Goal: Information Seeking & Learning: Find contact information

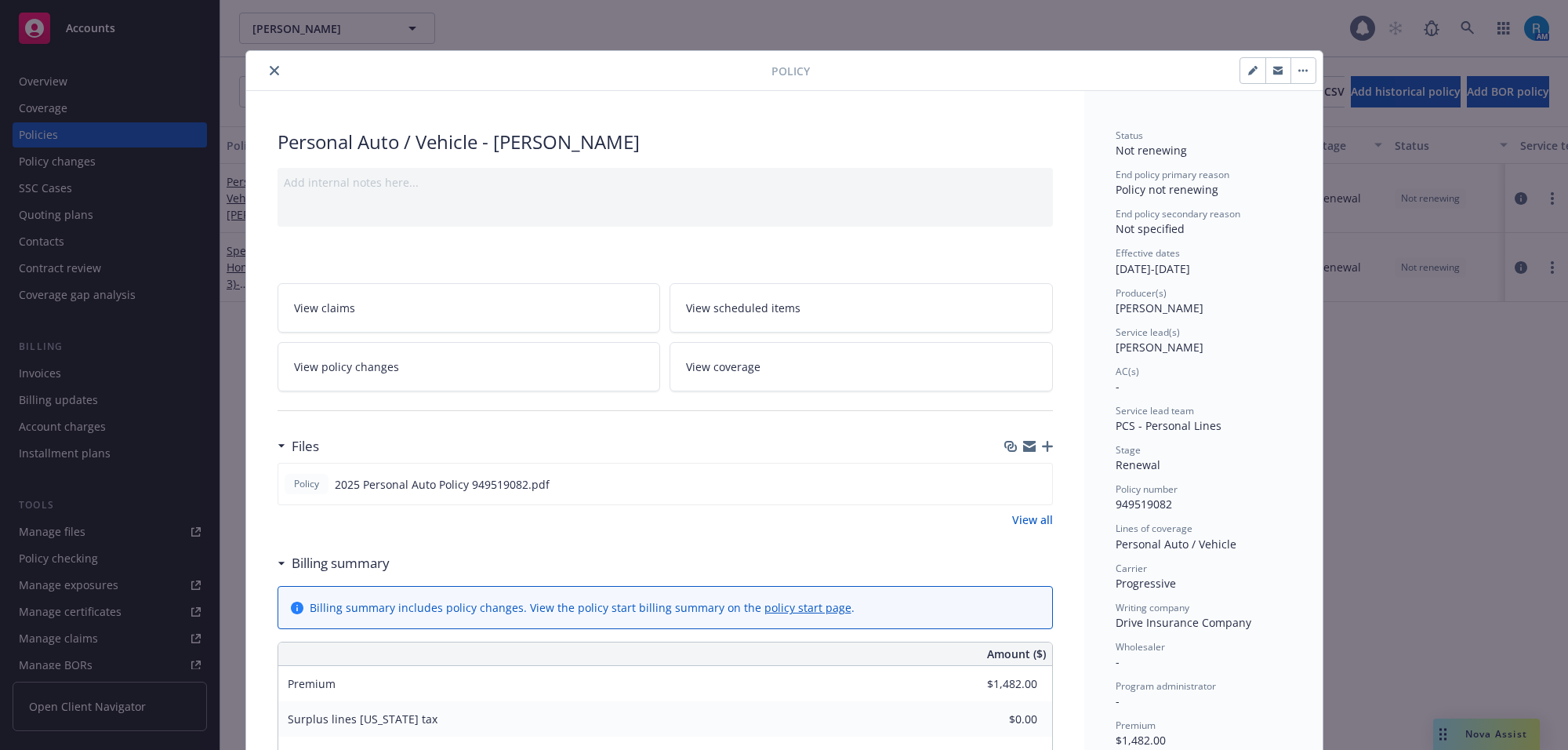
click at [270, 68] on icon "close" at bounding box center [274, 71] width 10 height 10
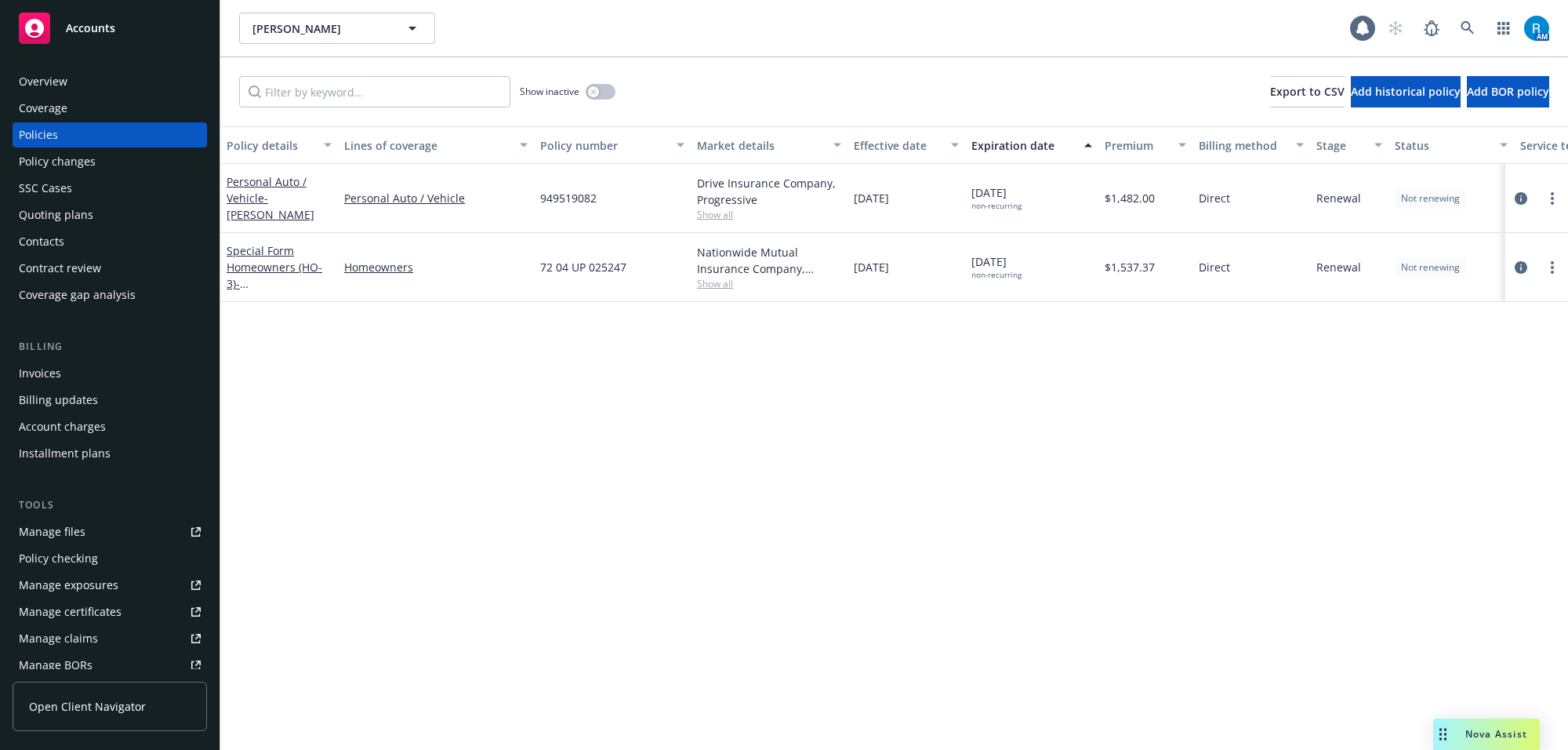
click at [67, 74] on div "Overview" at bounding box center [110, 81] width 182 height 25
click at [62, 84] on div "Overview" at bounding box center [43, 81] width 48 height 25
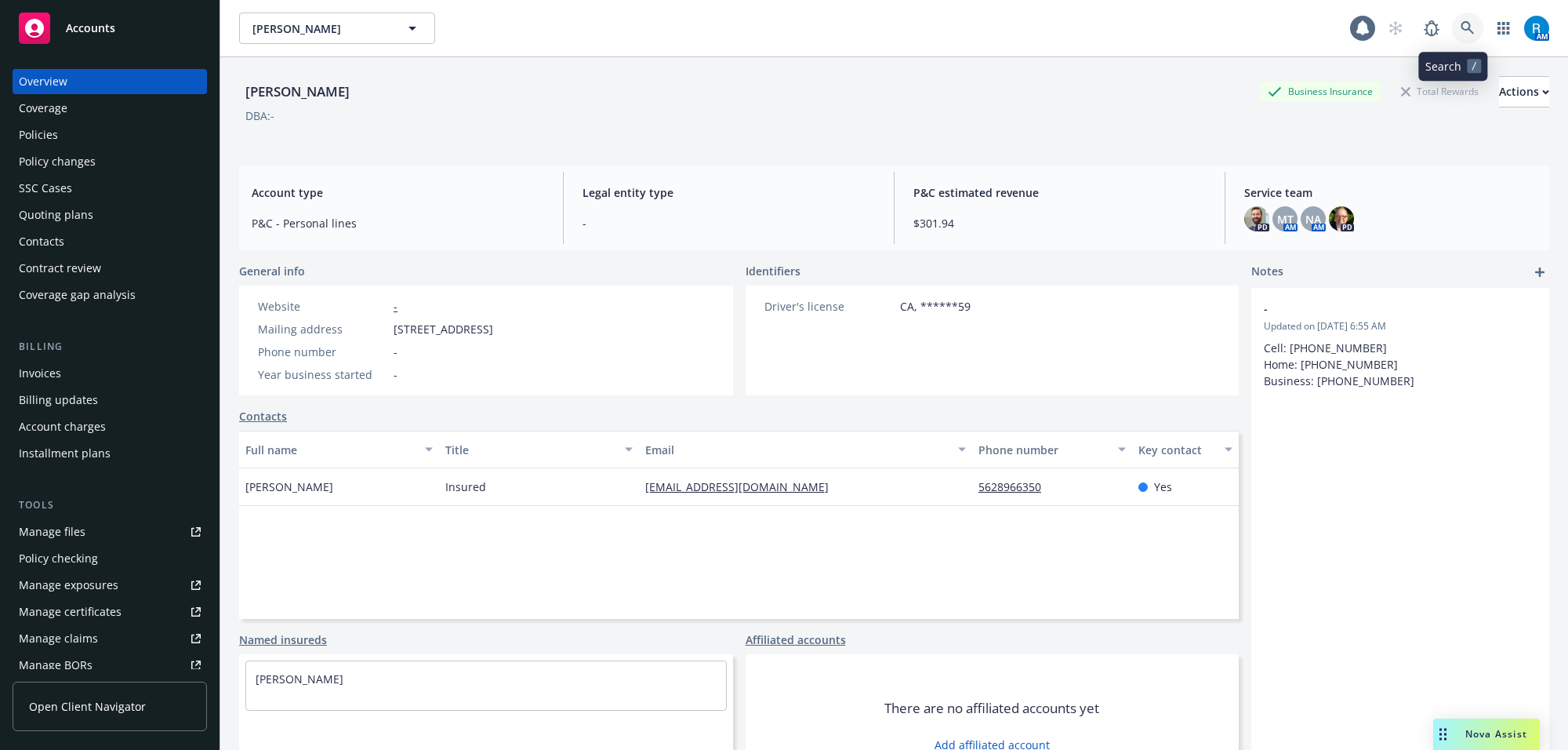
click at [1461, 29] on icon at bounding box center [1468, 29] width 14 height 14
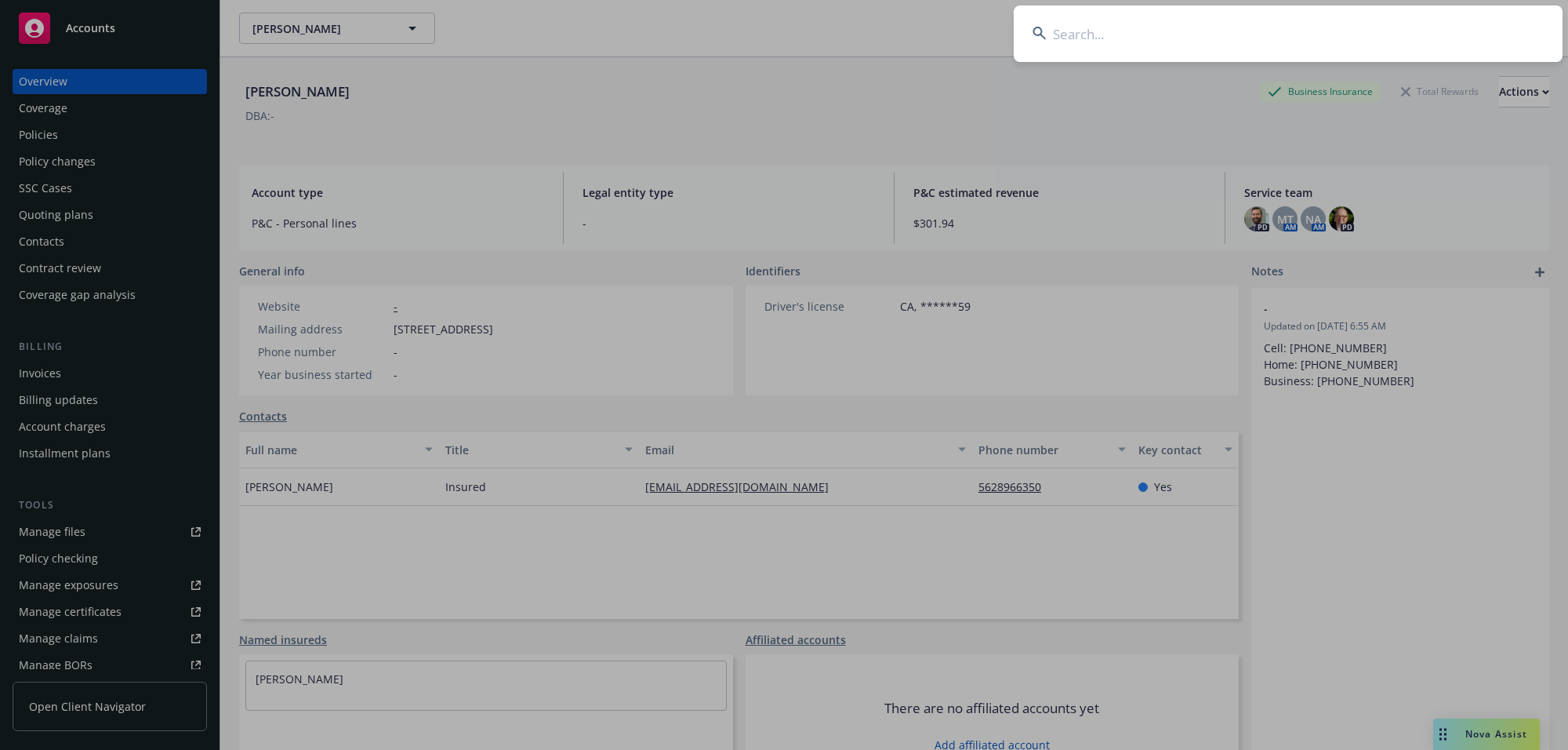
type input "[PERSON_NAME], [PERSON_NAME] & [PERSON_NAME]"
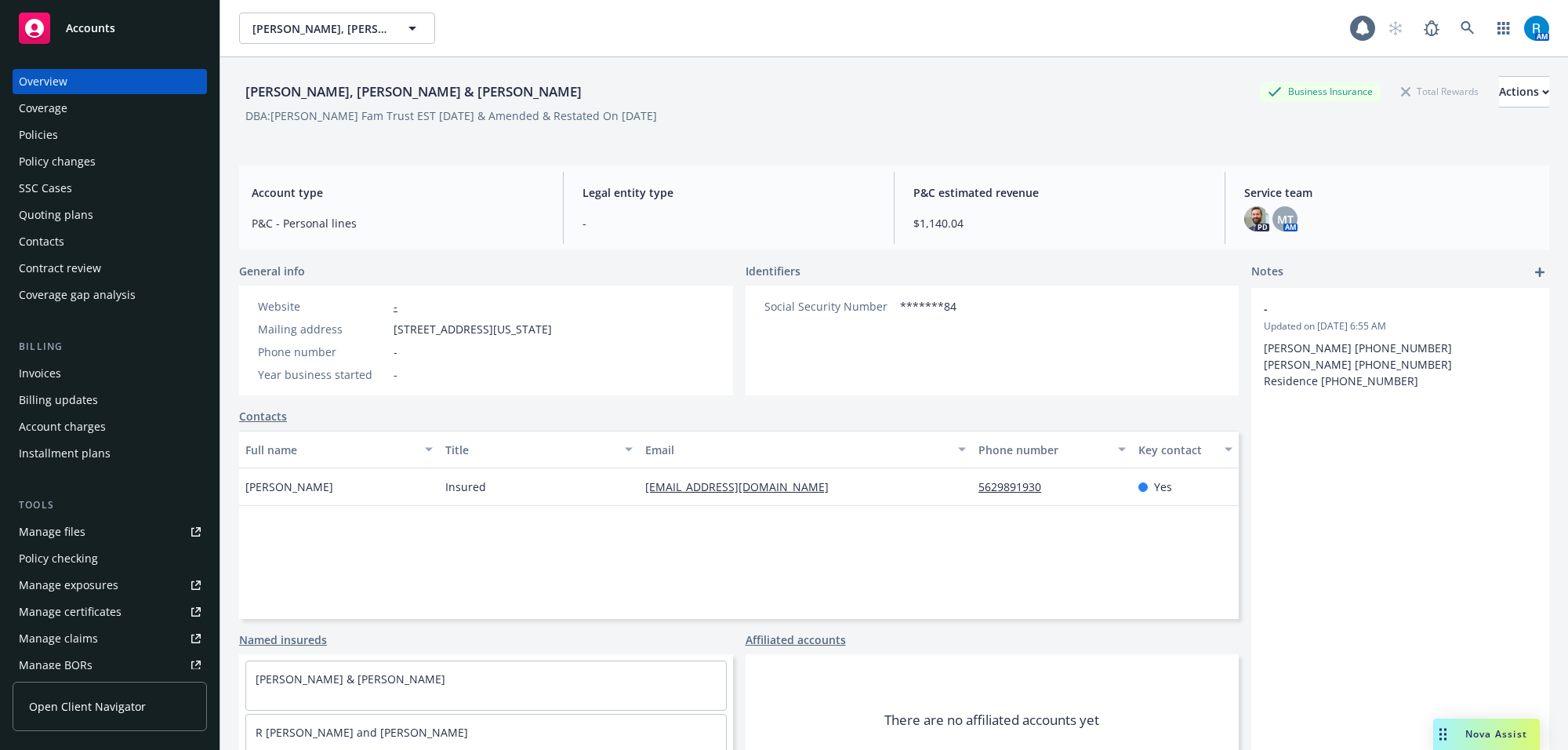
click at [55, 138] on div "Policies" at bounding box center [38, 135] width 39 height 25
click at [53, 138] on div "Policies" at bounding box center [38, 135] width 39 height 25
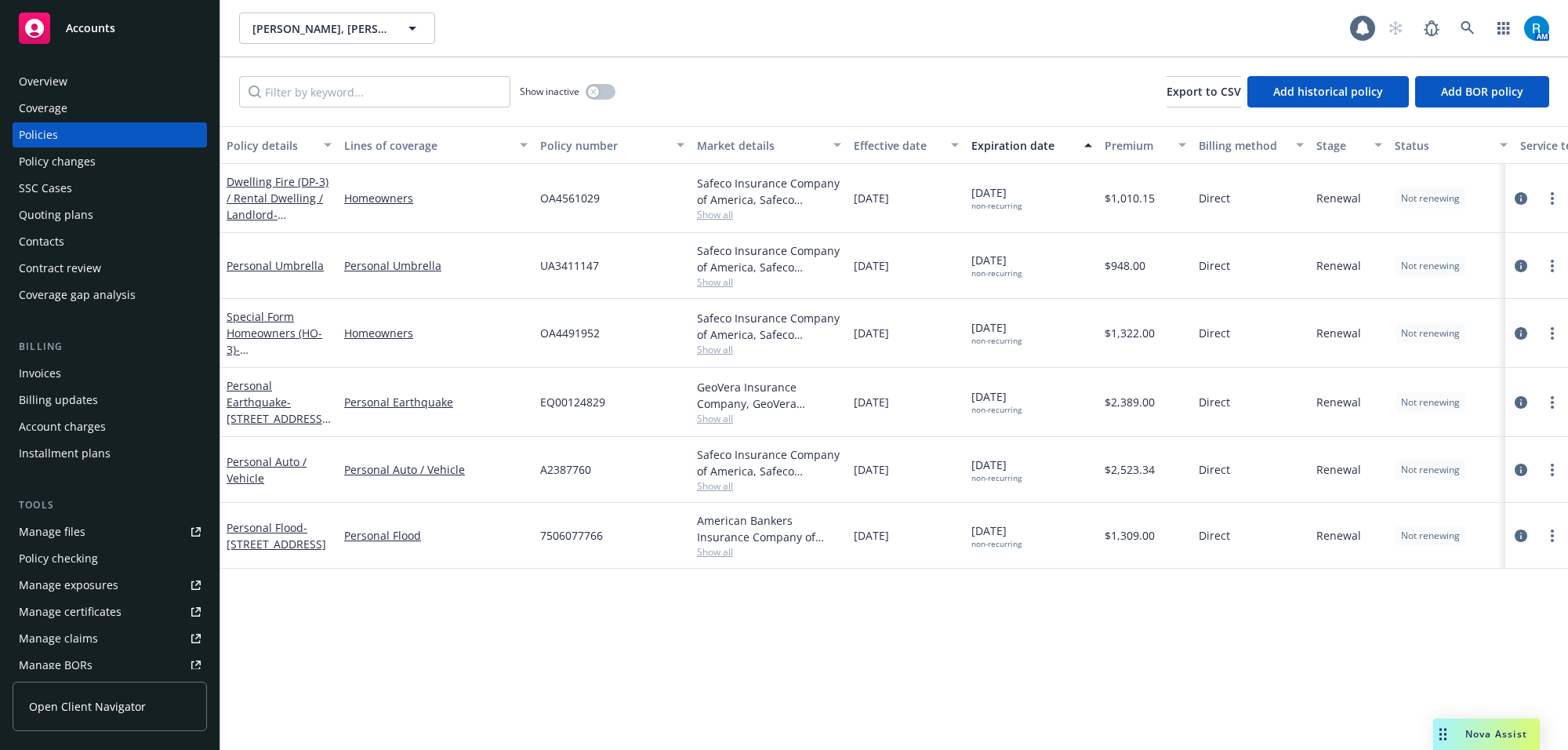
click at [34, 88] on div "Overview" at bounding box center [43, 81] width 48 height 25
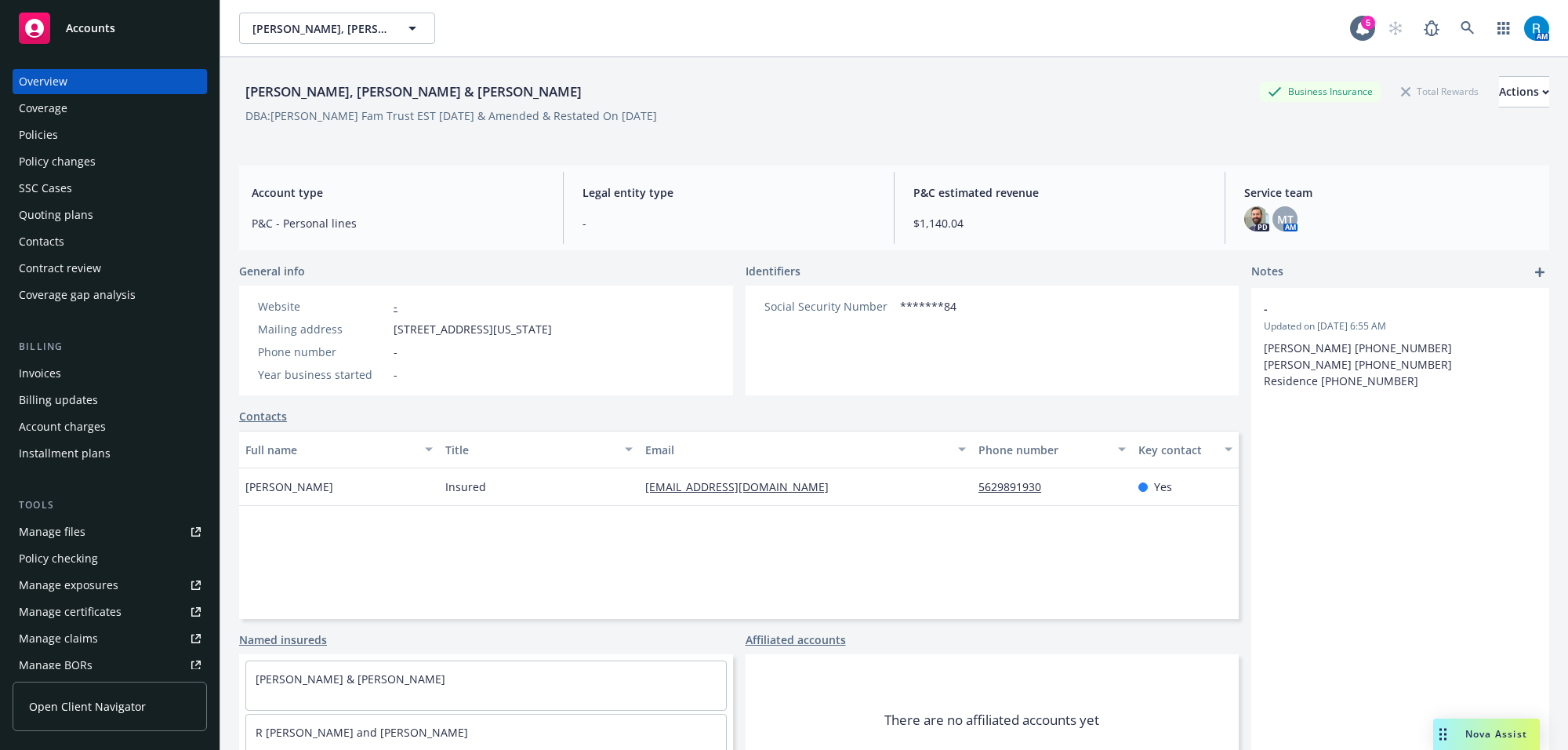
drag, startPoint x: 389, startPoint y: 330, endPoint x: 626, endPoint y: 331, distance: 237.0
click at [571, 331] on div "Website - Mailing address [STREET_ADDRESS][US_STATE] Phone number - Year busine…" at bounding box center [405, 340] width 332 height 110
click at [77, 84] on div "Overview" at bounding box center [110, 81] width 182 height 25
click at [718, 406] on div "General info Website - Mailing address [STREET_ADDRESS][US_STATE] Phone number …" at bounding box center [739, 541] width 1000 height 558
click at [1463, 24] on link at bounding box center [1467, 28] width 31 height 31
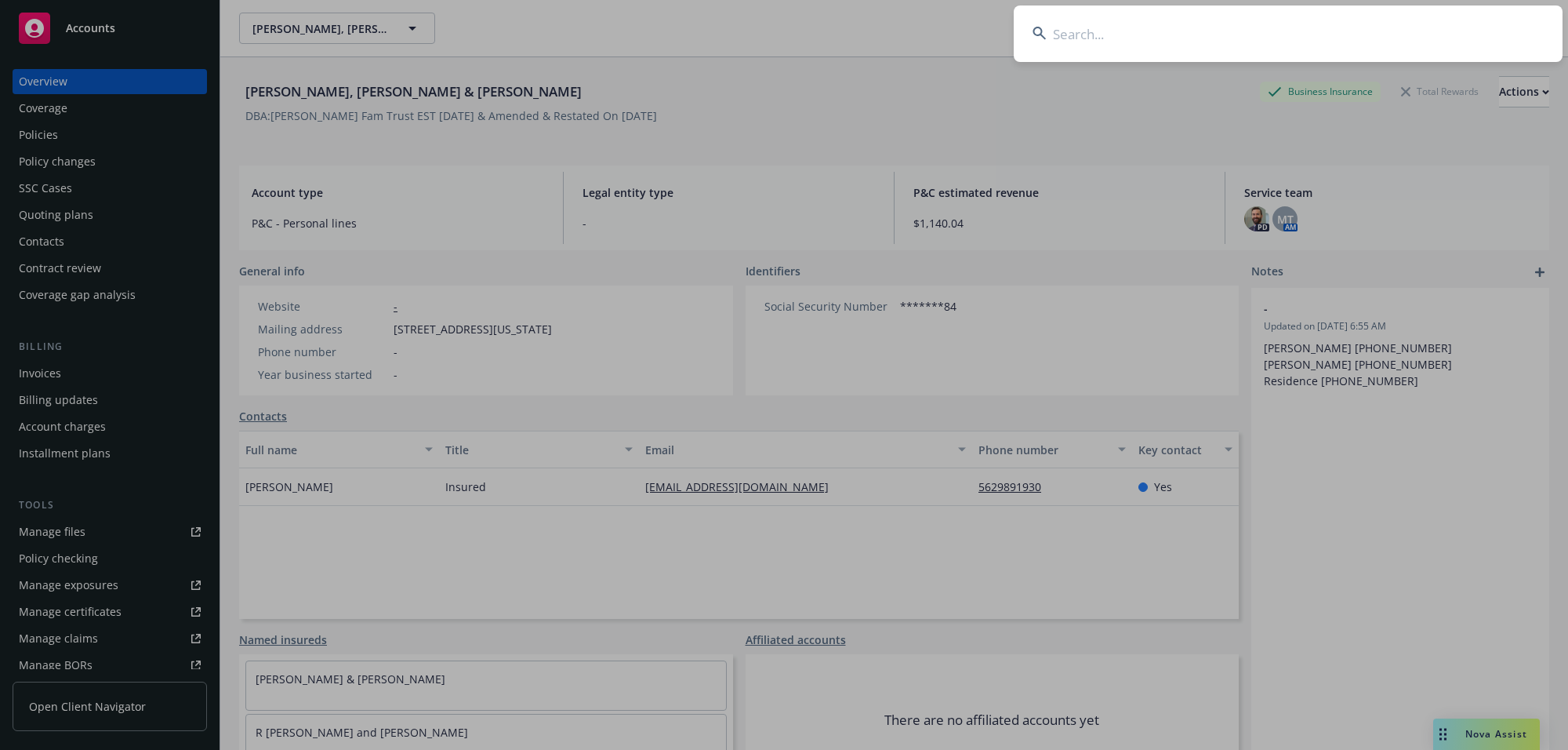
type input "Cheshire, [PERSON_NAME] & [PERSON_NAME]"
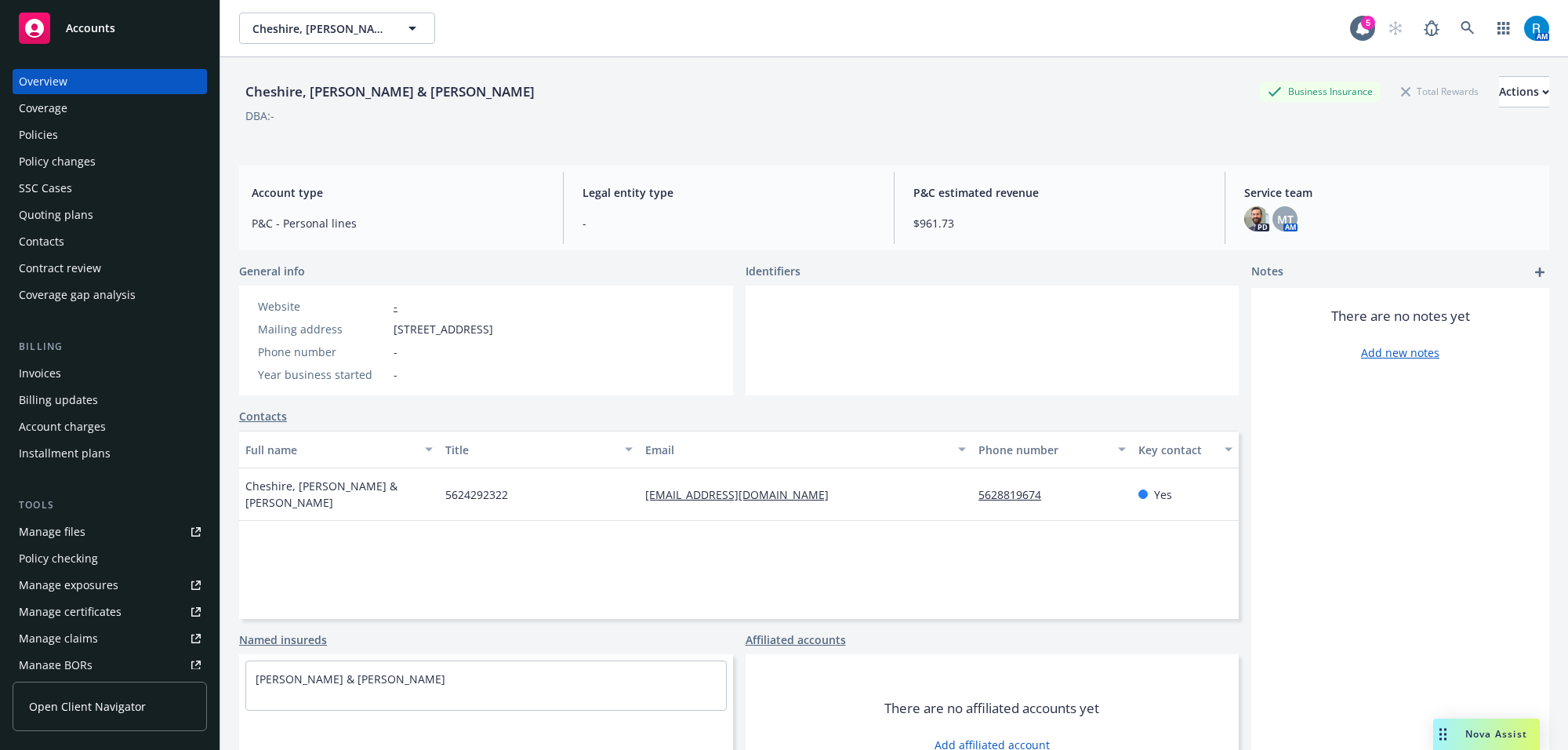
drag, startPoint x: 389, startPoint y: 329, endPoint x: 772, endPoint y: 397, distance: 389.0
click at [512, 330] on div "Website - Mailing address [STREET_ADDRESS] Phone number - Year business started…" at bounding box center [376, 340] width 273 height 110
copy div "[STREET_ADDRESS]"
click at [108, 132] on div "Policies" at bounding box center [110, 135] width 182 height 25
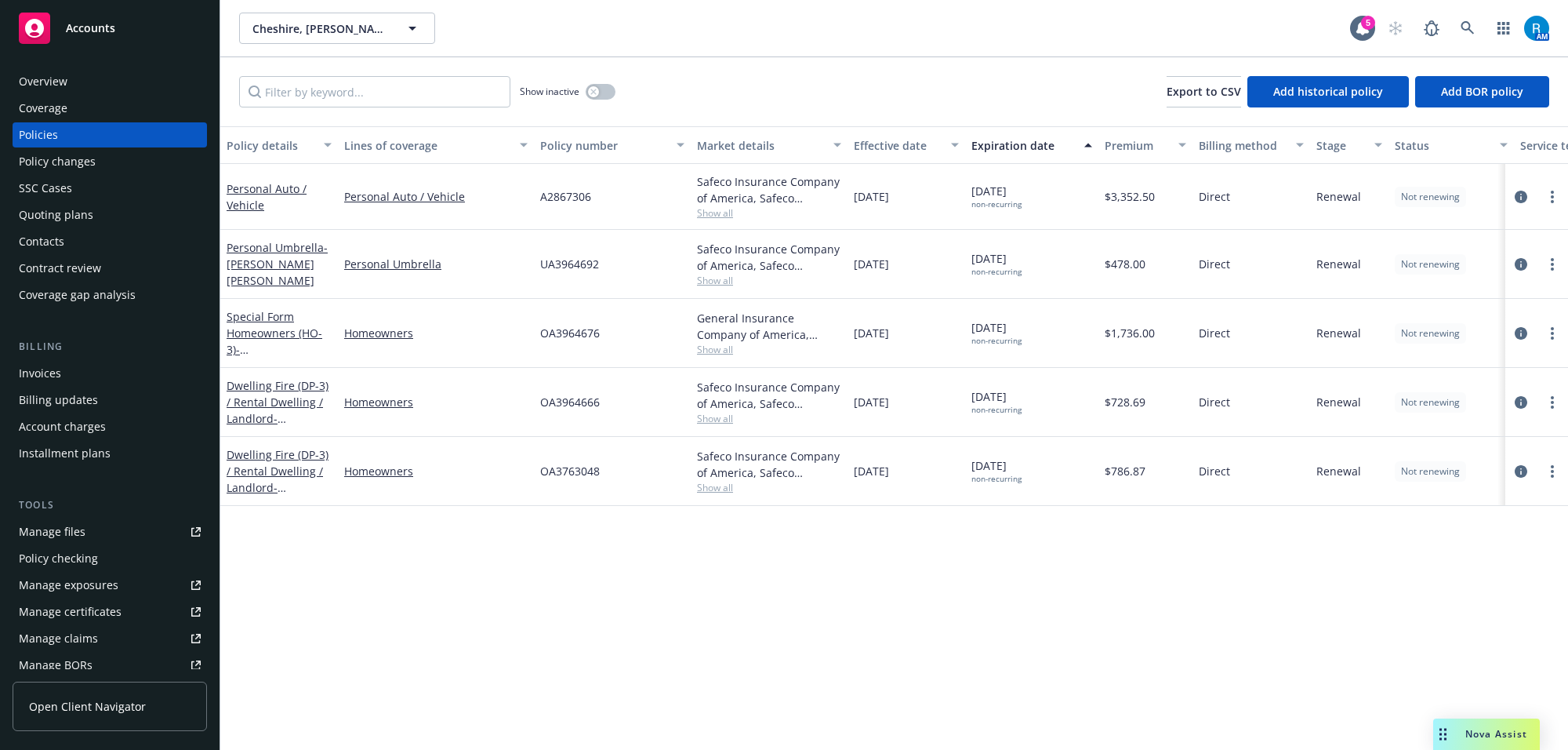
click at [558, 267] on span "UA3964692" at bounding box center [569, 263] width 59 height 16
copy span "UA3964692"
click at [567, 194] on span "A2867306" at bounding box center [565, 196] width 51 height 16
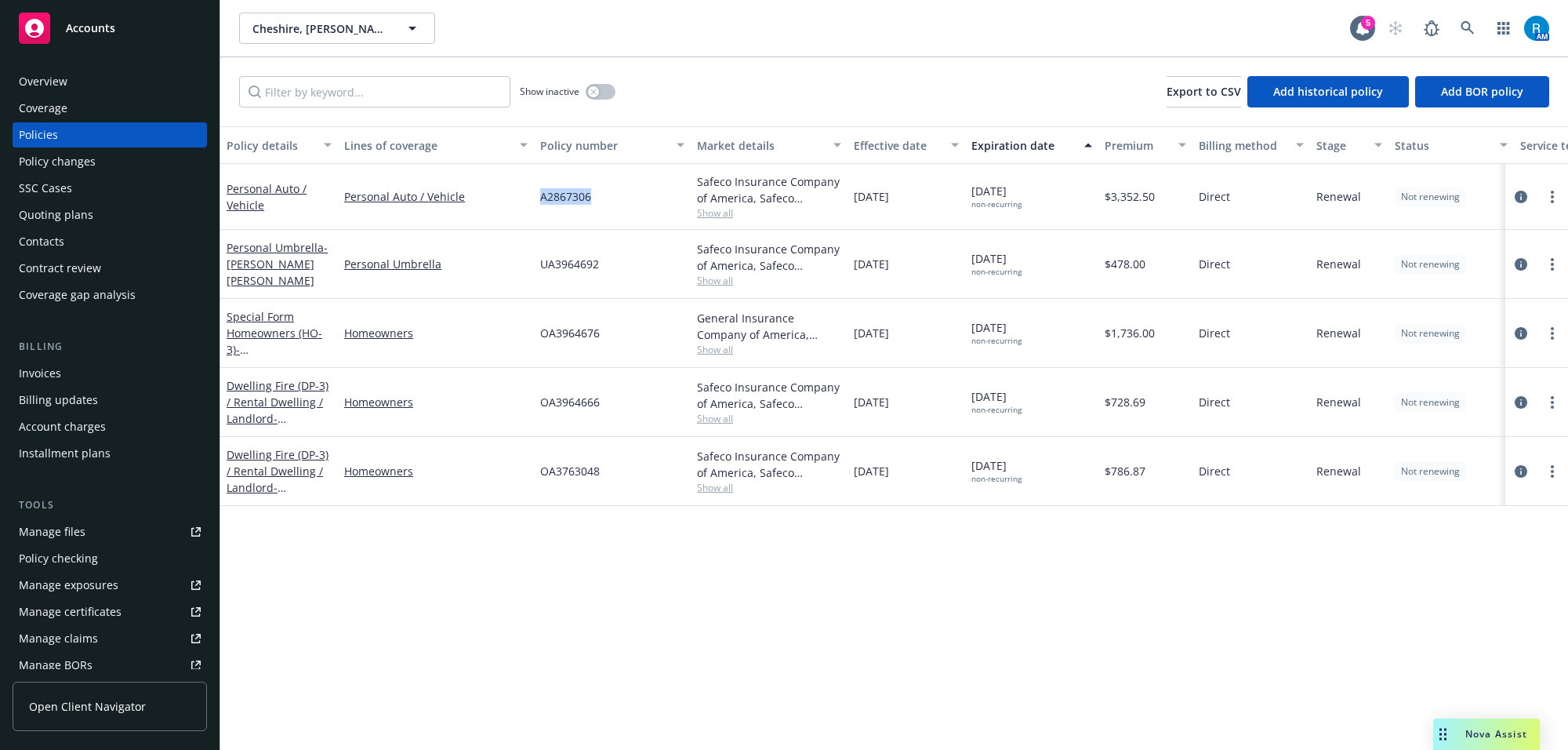
copy span "A2867306"
click at [53, 74] on div "Overview" at bounding box center [43, 81] width 48 height 25
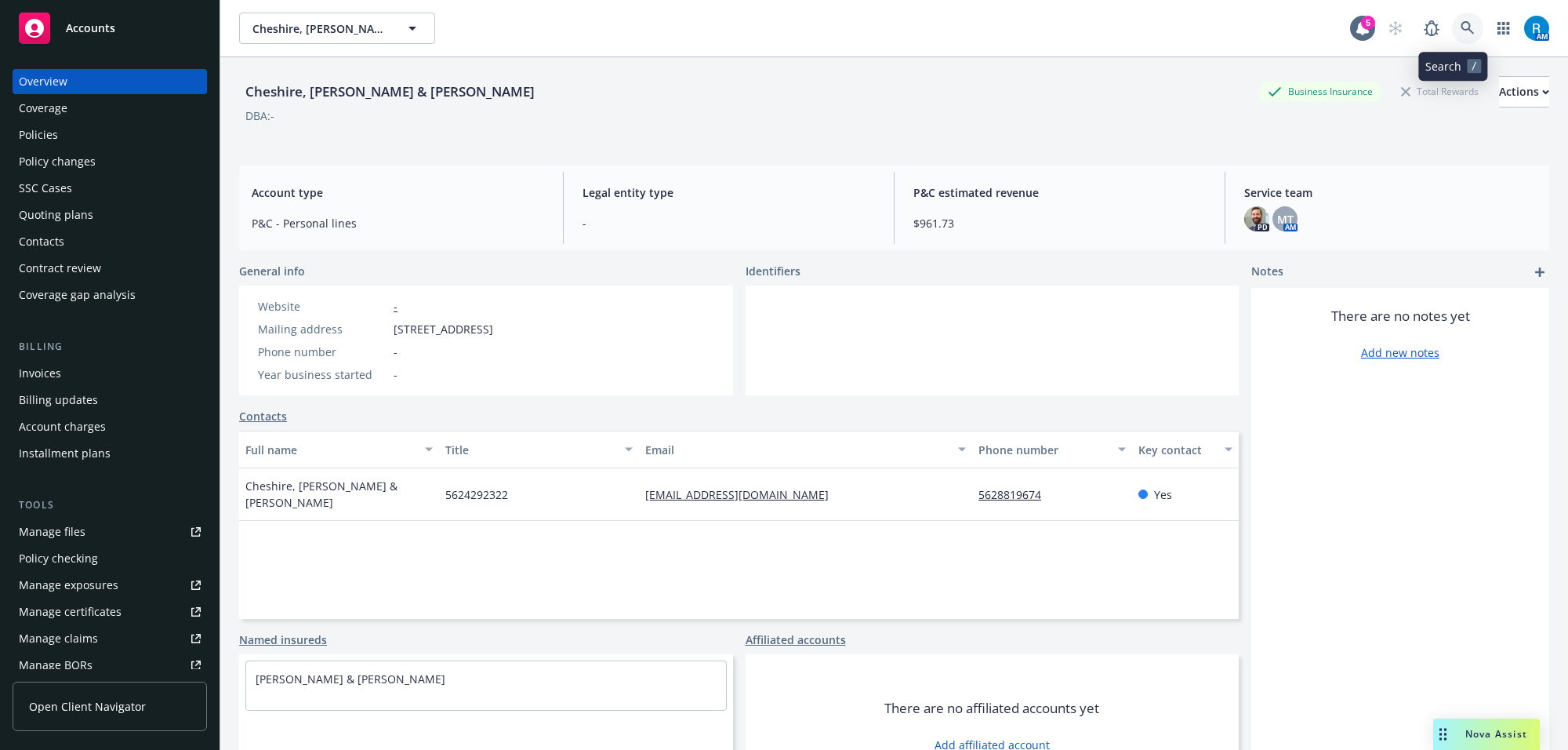
click at [1463, 22] on link at bounding box center [1467, 28] width 31 height 31
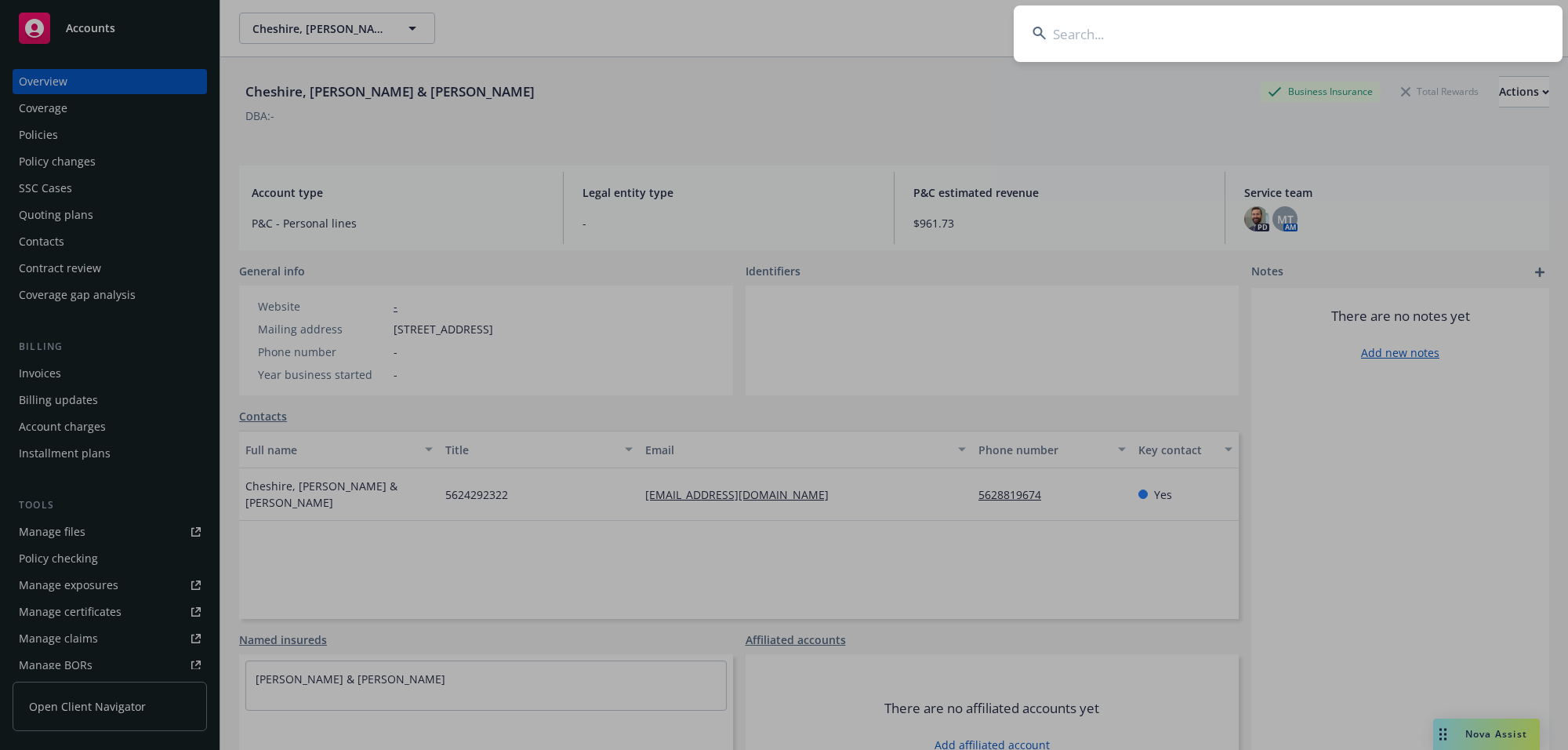
type input "[PERSON_NAME] & [PERSON_NAME]"
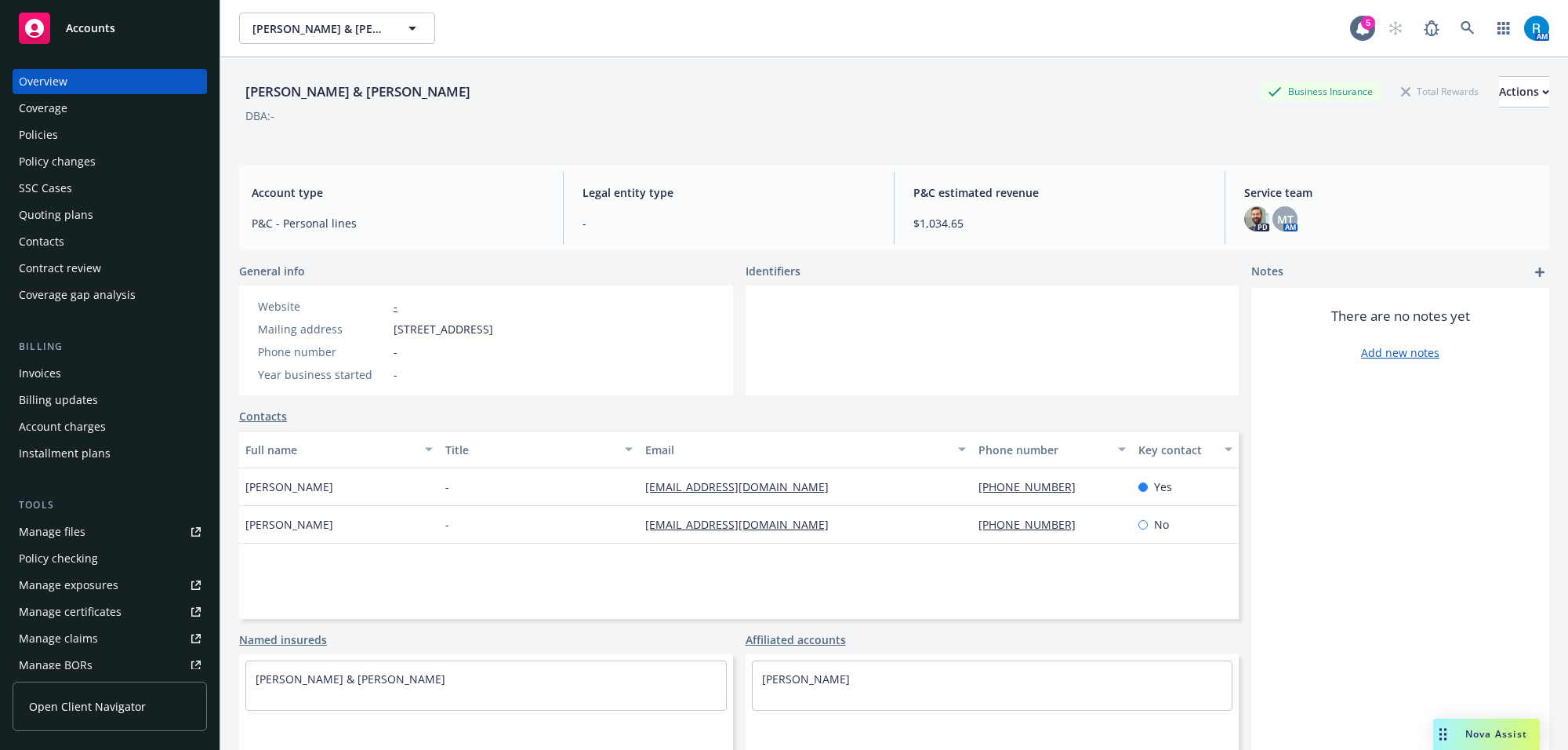
drag, startPoint x: 389, startPoint y: 326, endPoint x: 616, endPoint y: 332, distance: 227.1
click at [500, 332] on div "Mailing address [STREET_ADDRESS]" at bounding box center [376, 329] width 248 height 16
copy div "[STREET_ADDRESS]"
click at [54, 134] on div "Policies" at bounding box center [38, 135] width 39 height 25
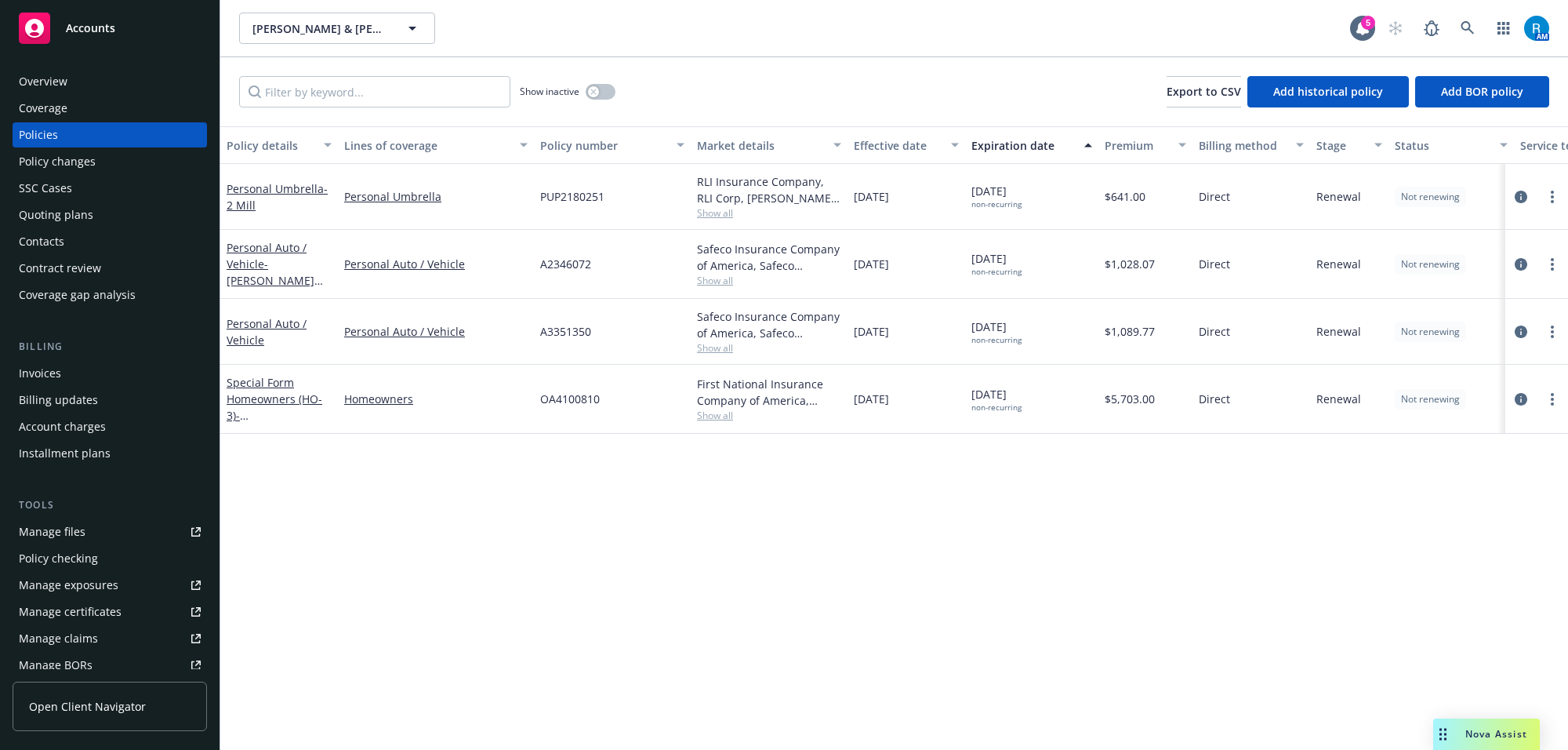
click at [559, 333] on span "A3351350" at bounding box center [565, 331] width 51 height 16
copy span "A3351350"
click at [74, 88] on div "Overview" at bounding box center [110, 81] width 182 height 25
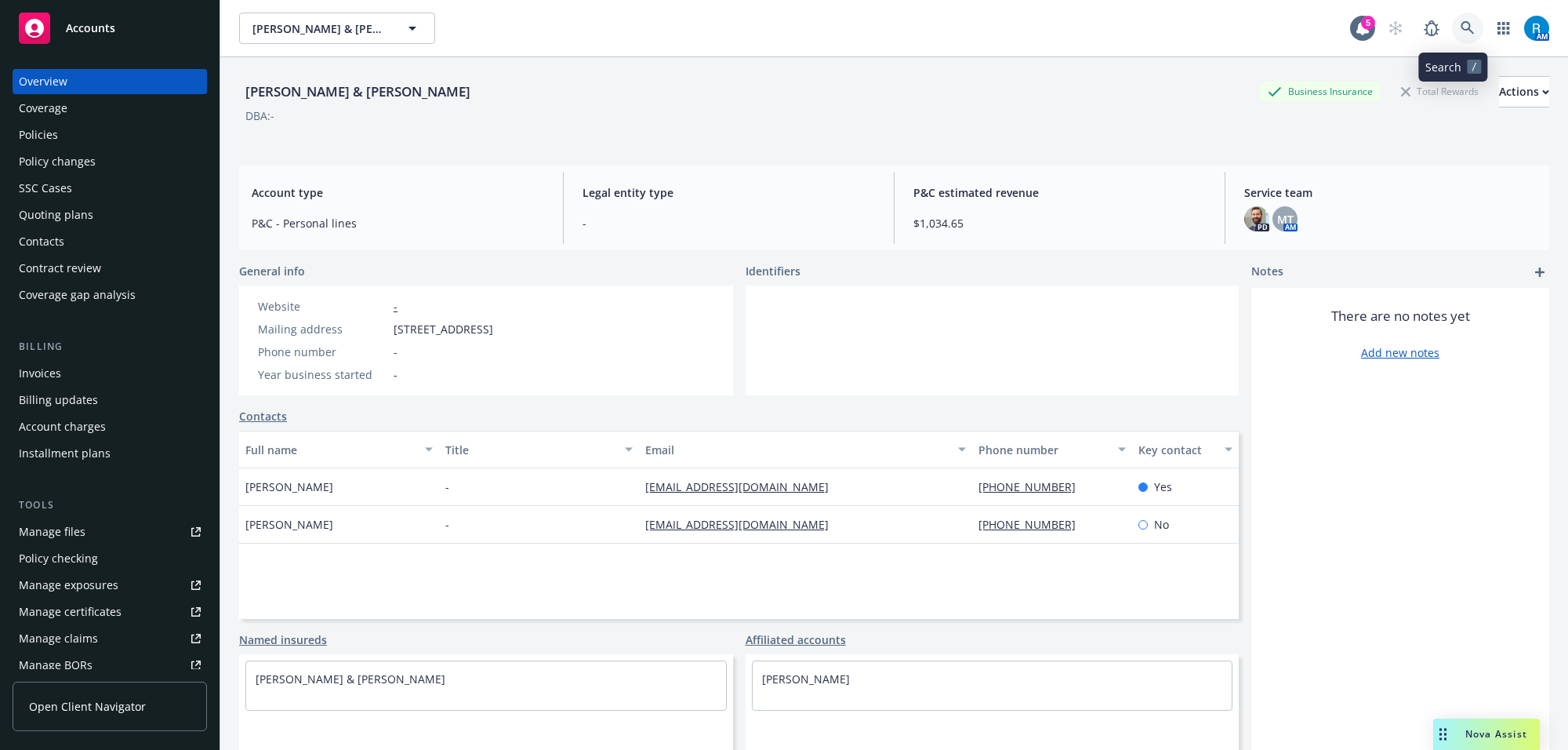
click at [1461, 29] on icon at bounding box center [1468, 29] width 14 height 14
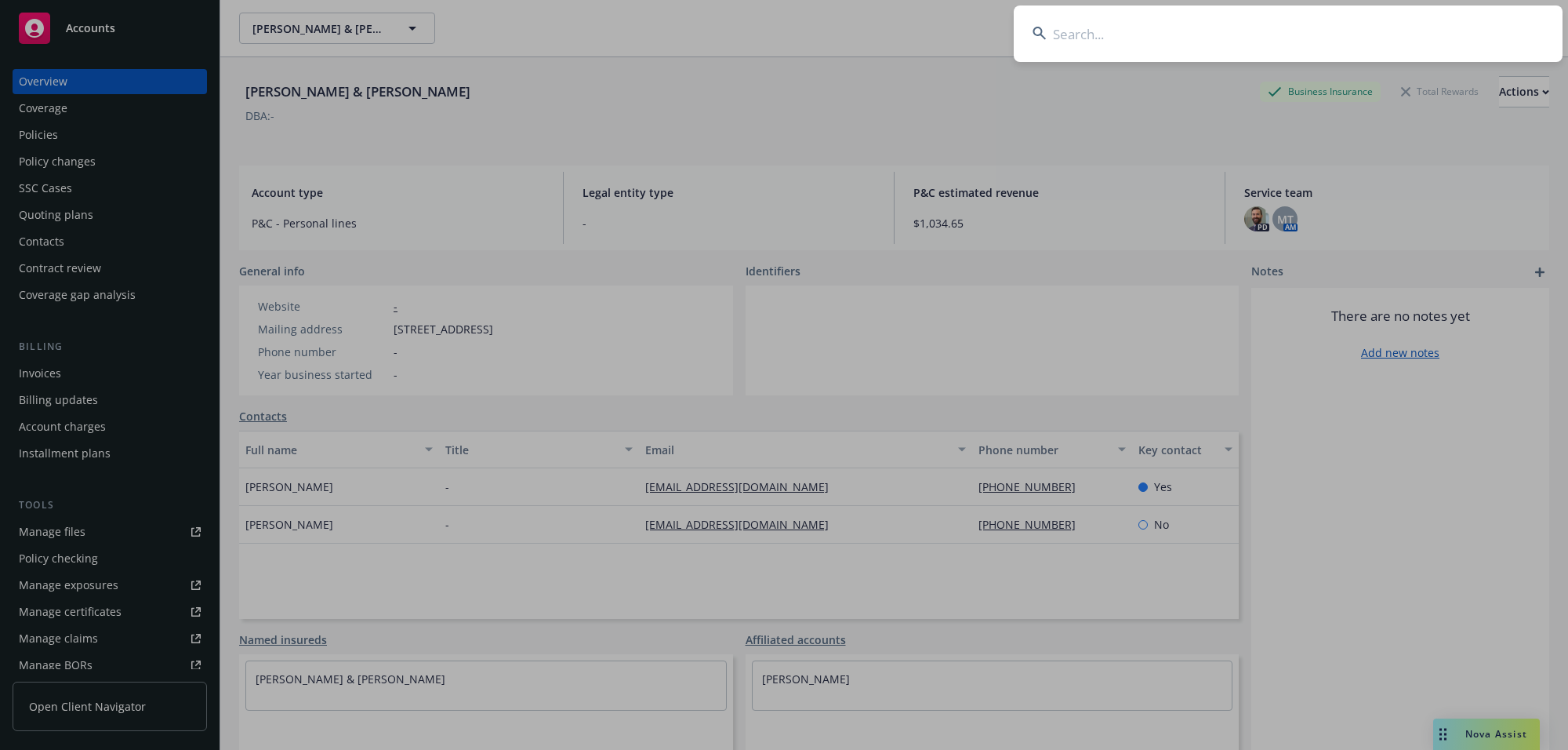
type input "[PERSON_NAME]"
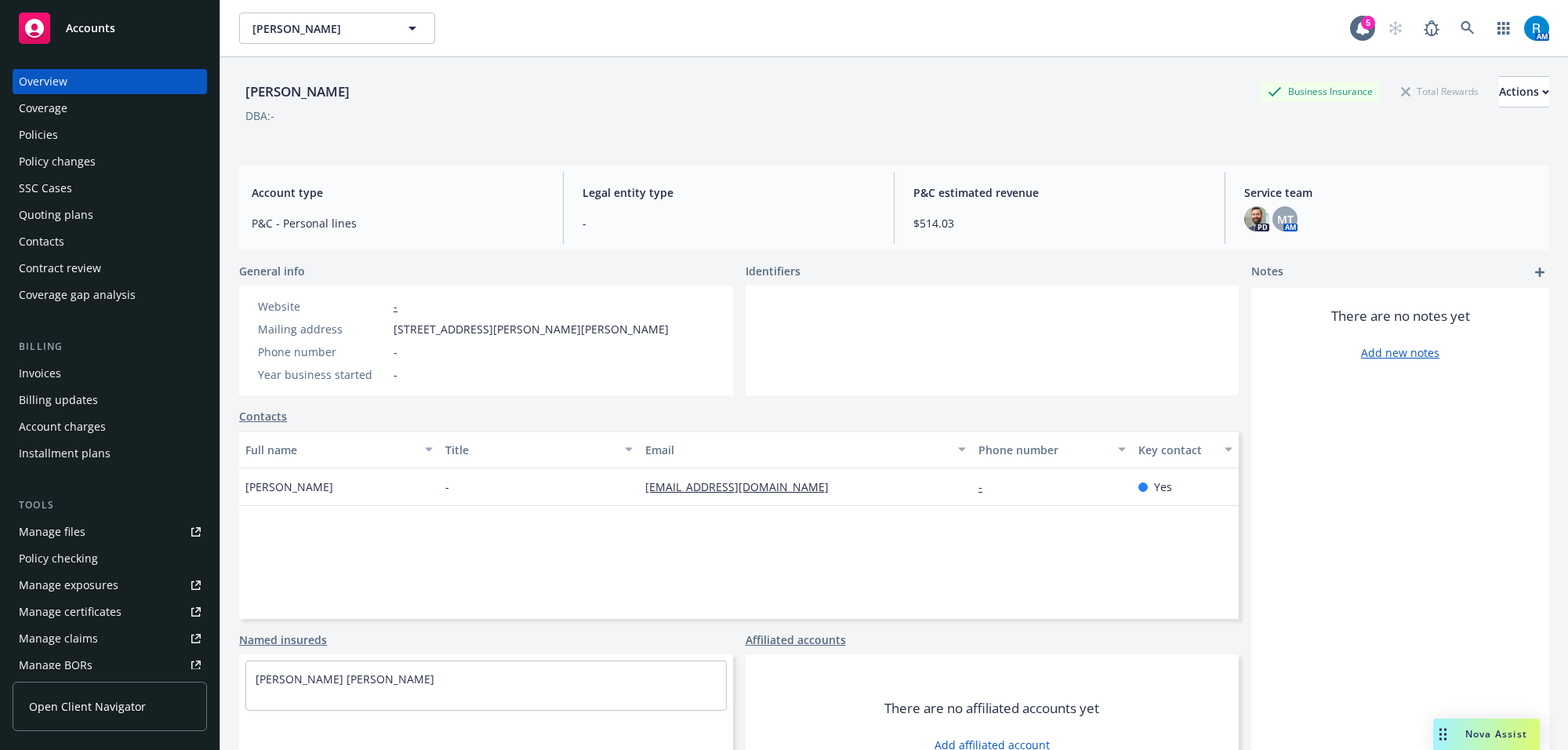
drag, startPoint x: 1208, startPoint y: 147, endPoint x: 831, endPoint y: 229, distance: 385.8
click at [1208, 146] on div "[PERSON_NAME] Business Insurance Total Rewards Actions DBA: -" at bounding box center [894, 104] width 1310 height 96
drag, startPoint x: 386, startPoint y: 331, endPoint x: 613, endPoint y: 324, distance: 227.1
click at [596, 328] on div "Website - Mailing address [STREET_ADDRESS][PERSON_NAME] Phone number - Year bus…" at bounding box center [485, 340] width 494 height 110
copy div "[STREET_ADDRESS][PERSON_NAME][PERSON_NAME]"
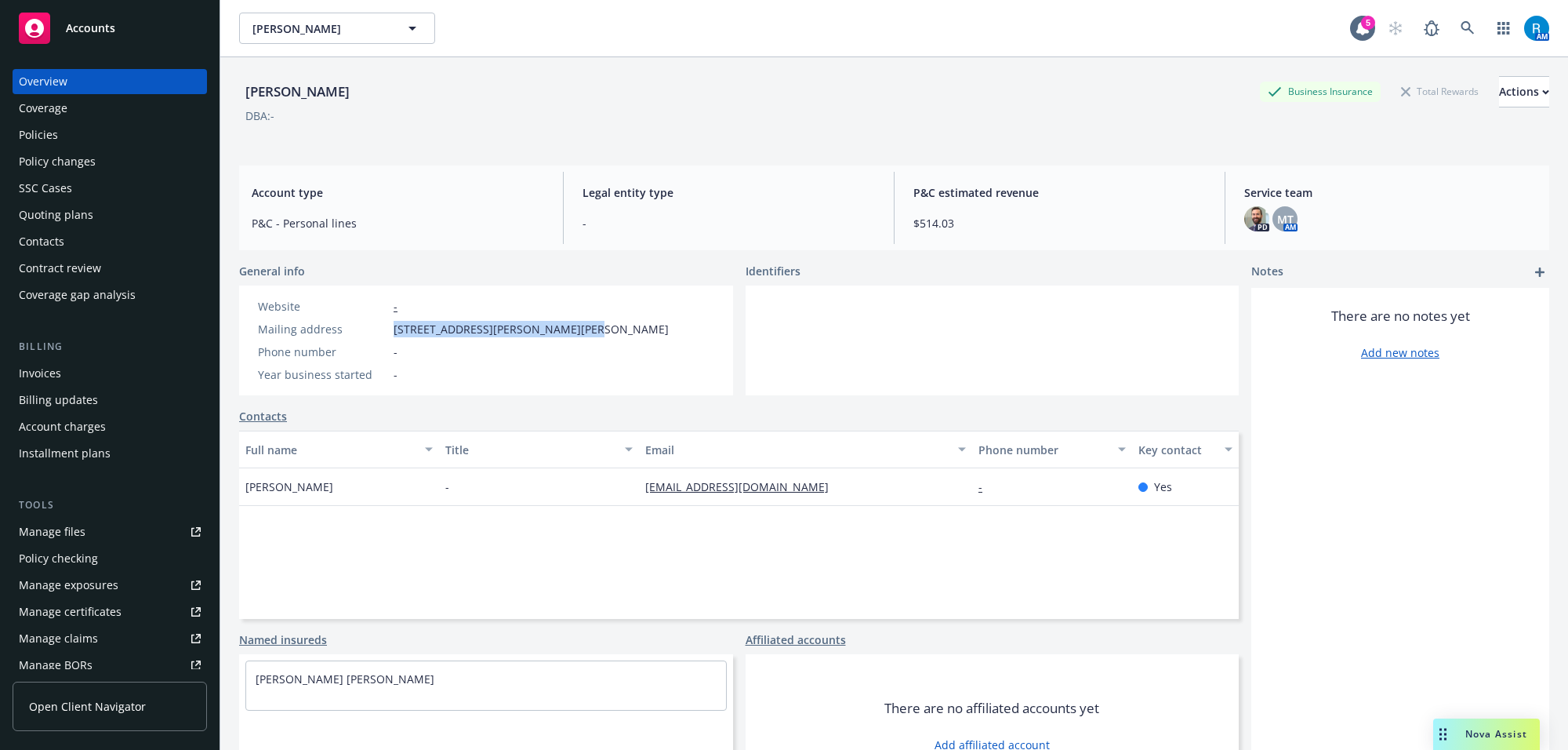
click at [99, 133] on div "Policies" at bounding box center [110, 135] width 182 height 25
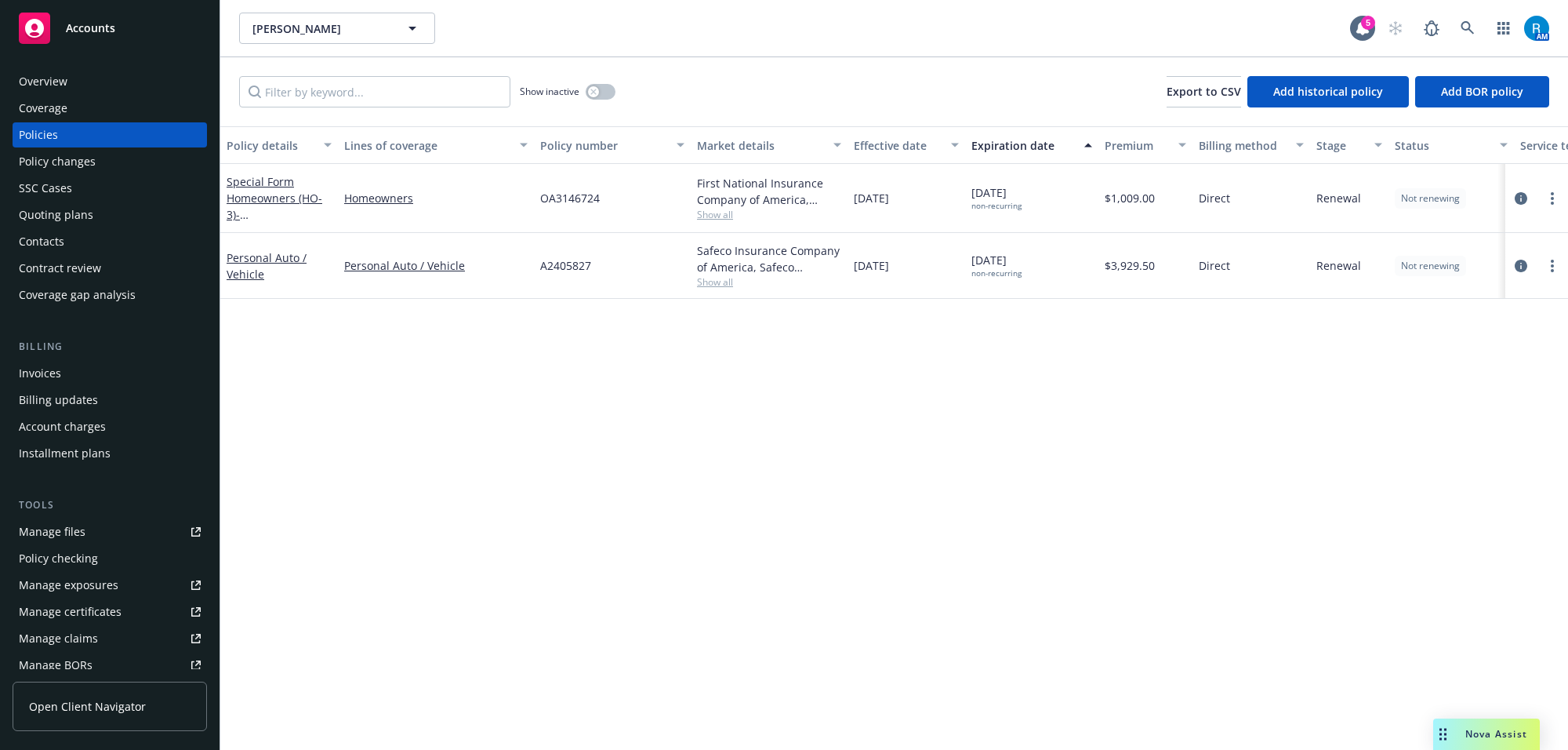
click at [560, 202] on span "OA3146724" at bounding box center [569, 198] width 60 height 16
copy span "OA3146724"
click at [73, 73] on div "Overview" at bounding box center [110, 81] width 182 height 25
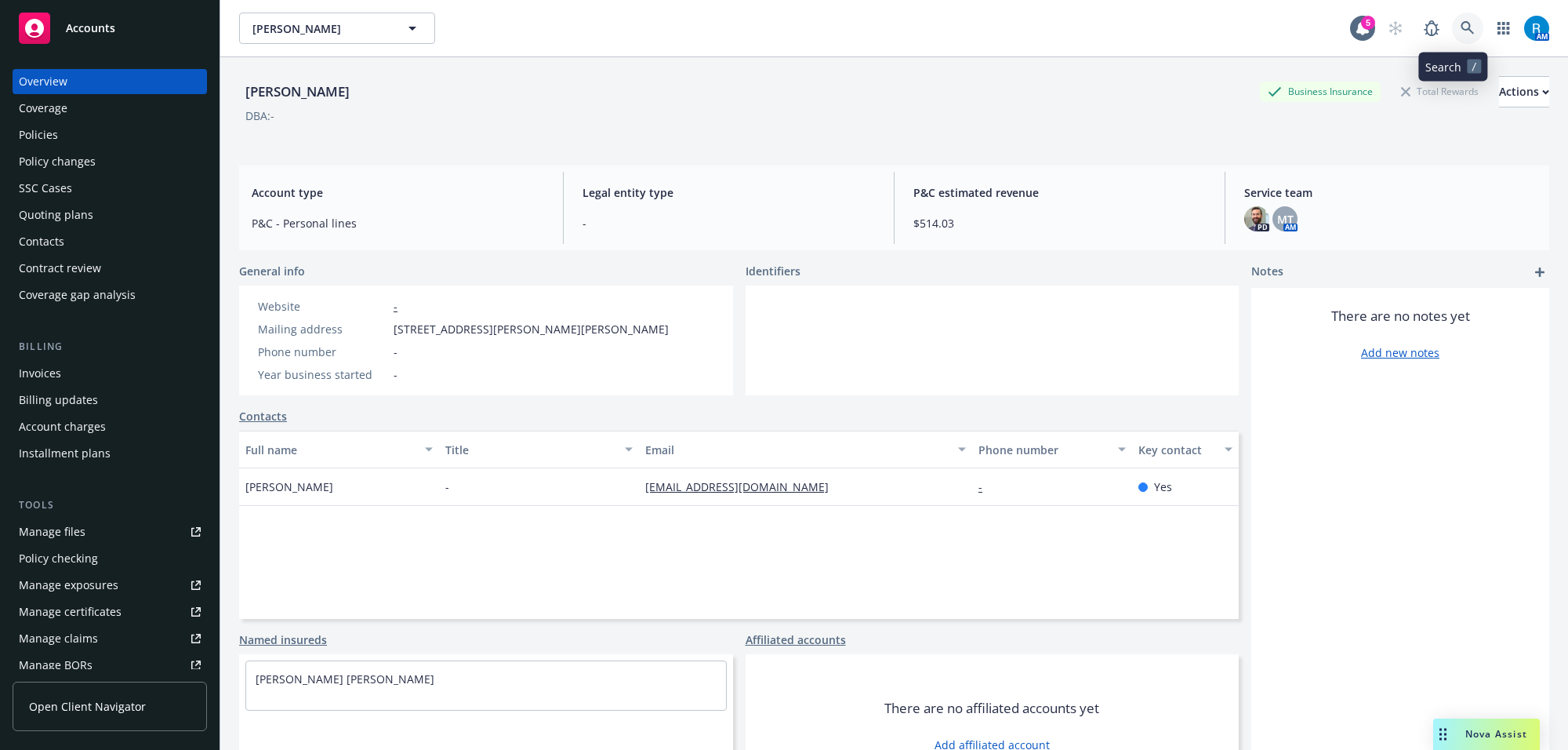
click at [1461, 29] on icon at bounding box center [1468, 29] width 14 height 14
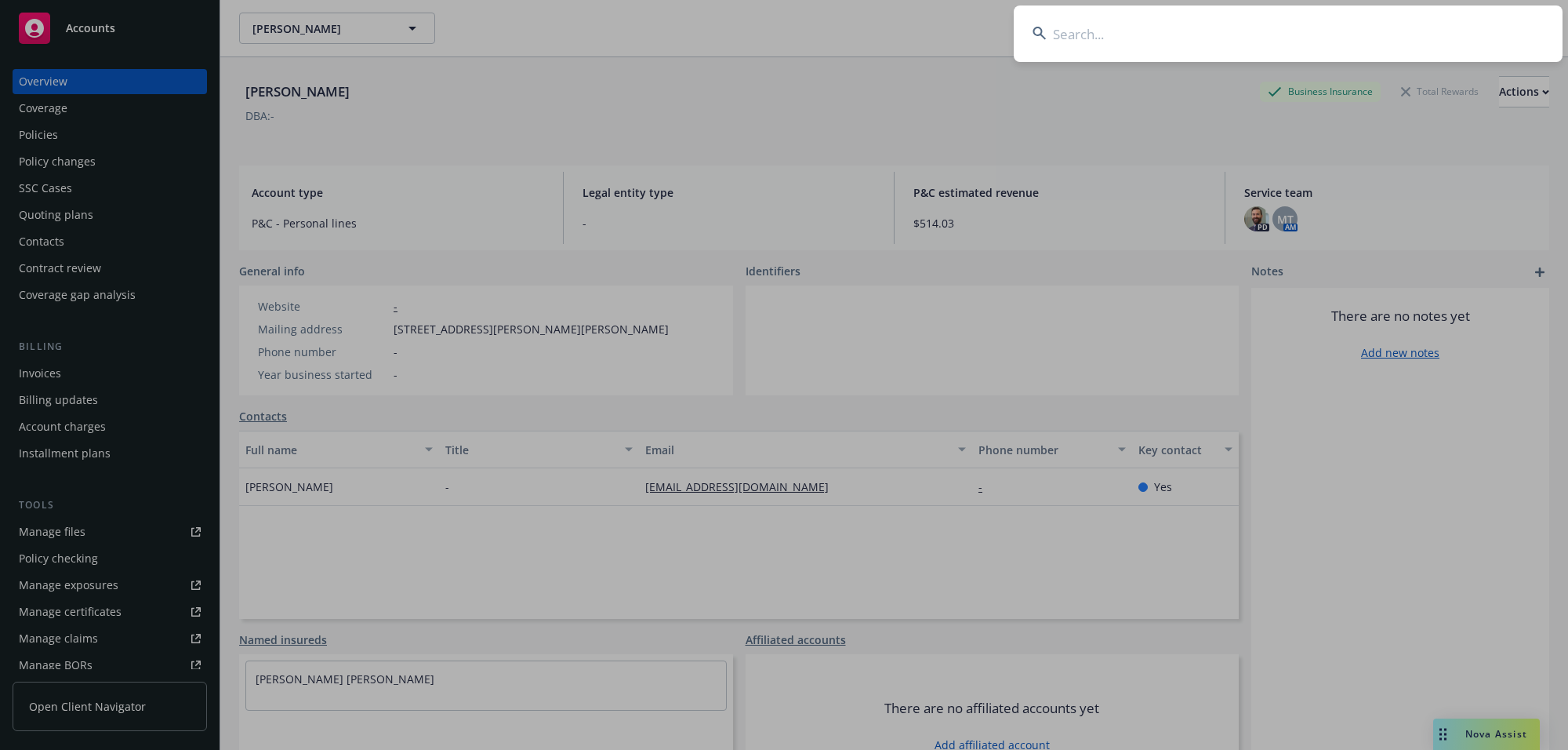
type input "[PERSON_NAME] and [PERSON_NAME]"
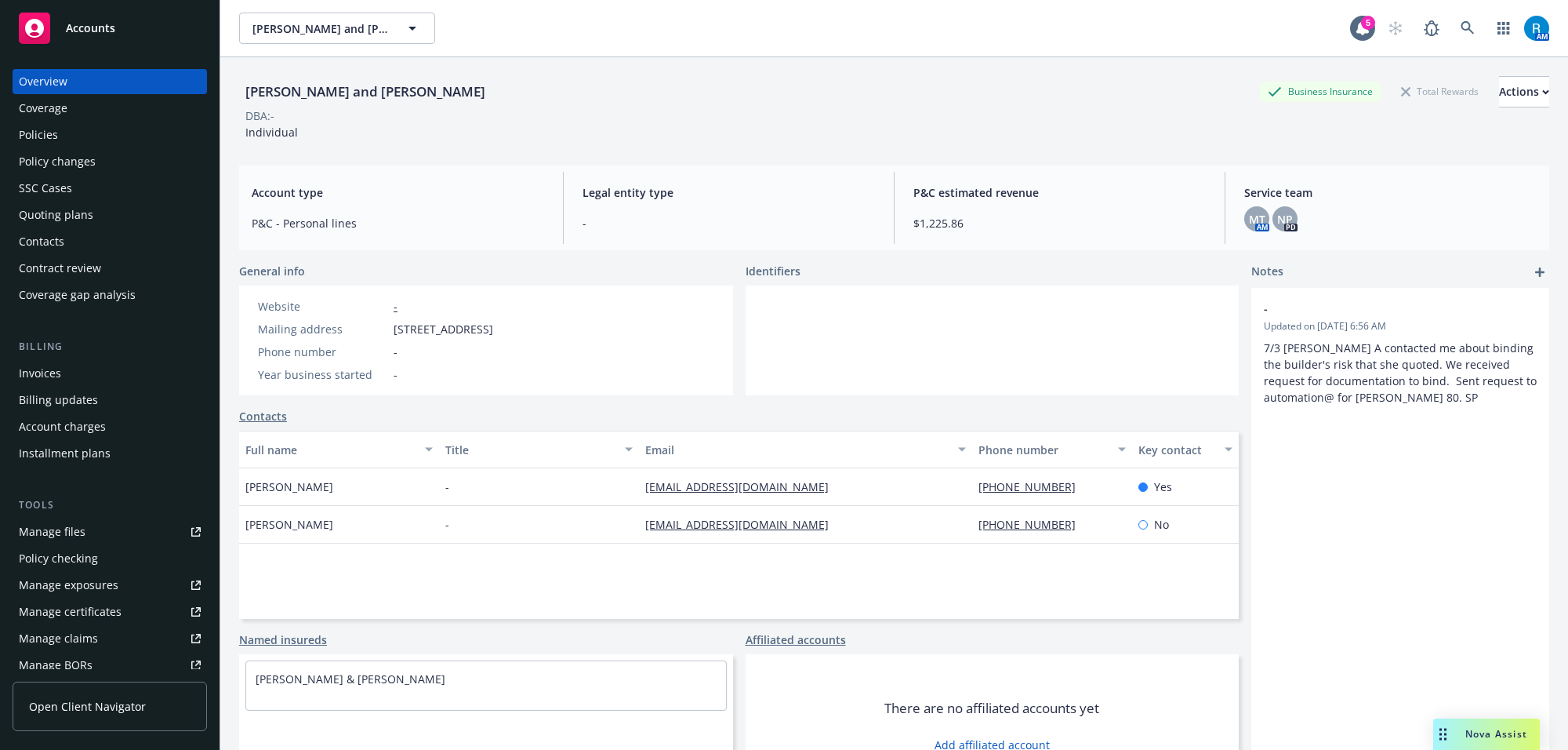
drag, startPoint x: 303, startPoint y: 126, endPoint x: 311, endPoint y: 158, distance: 33.0
click at [303, 126] on div "[PERSON_NAME] and [PERSON_NAME] Business Insurance Total Rewards Actions DBA: -…" at bounding box center [894, 108] width 1310 height 64
drag, startPoint x: 382, startPoint y: 334, endPoint x: 598, endPoint y: 326, distance: 216.1
click at [500, 326] on div "Mailing address [STREET_ADDRESS]" at bounding box center [376, 329] width 248 height 16
copy div "[STREET_ADDRESS]"
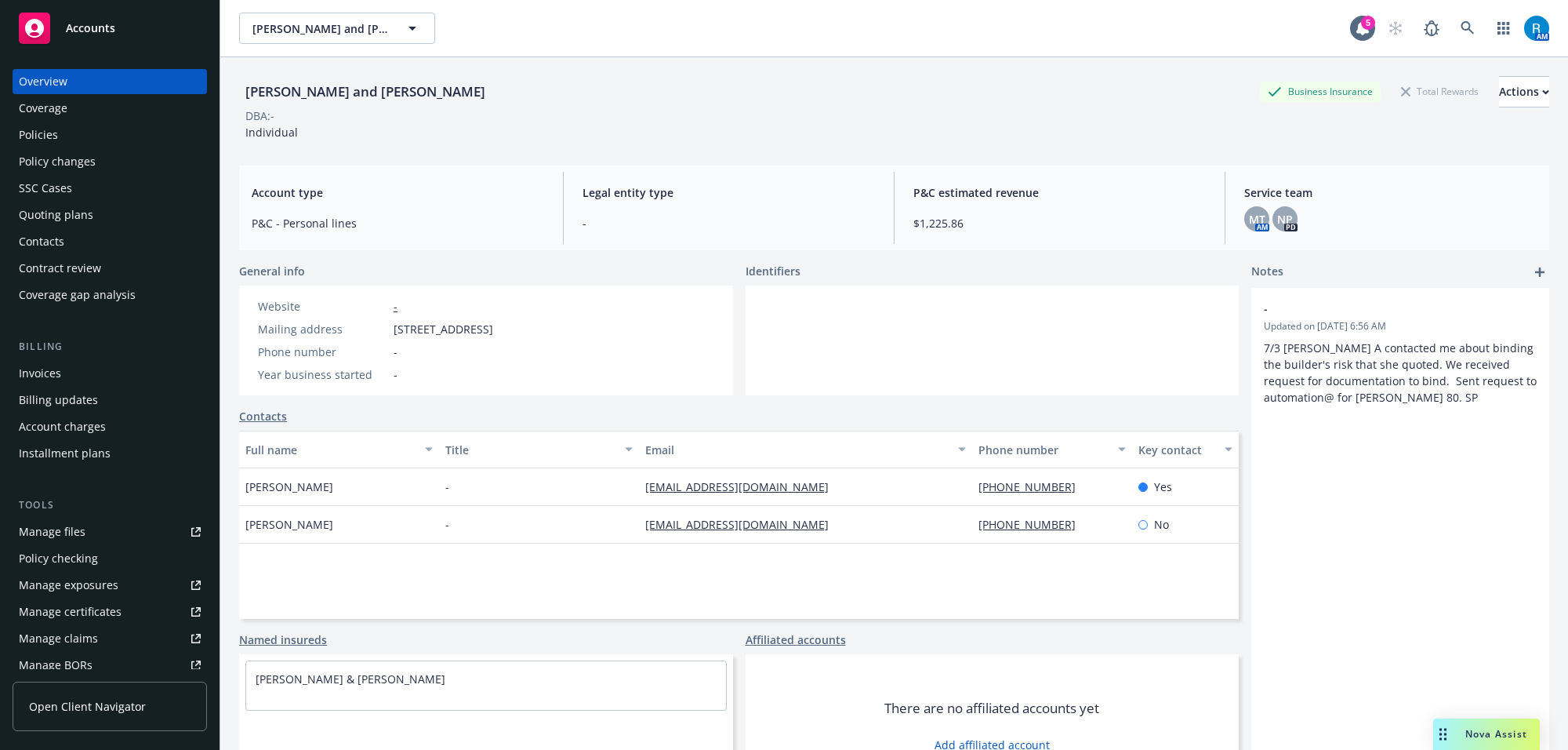
click at [40, 129] on div "Policies" at bounding box center [38, 135] width 39 height 25
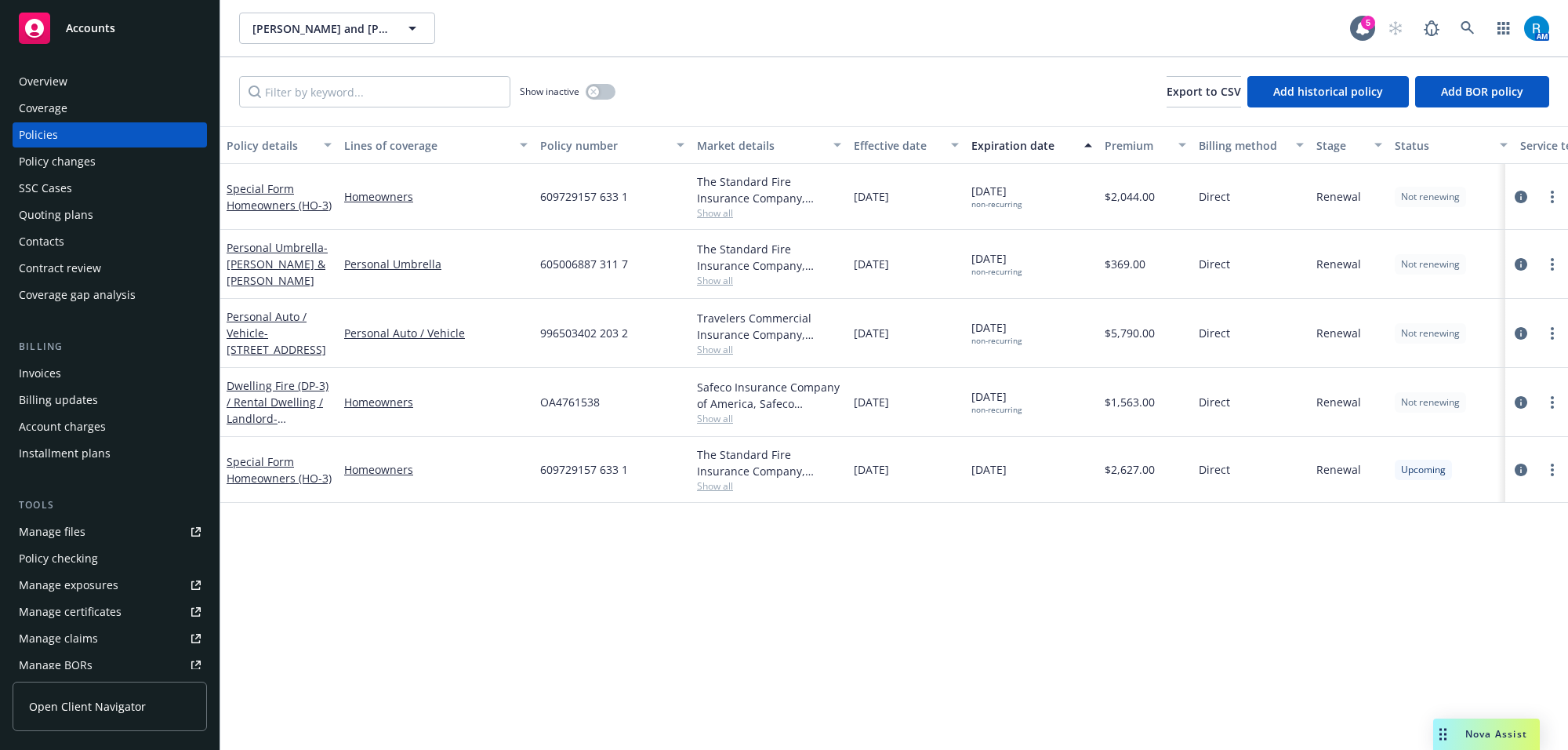
click at [582, 335] on span "996503402 203 2" at bounding box center [584, 333] width 87 height 16
copy span "996503402 203 2"
click at [49, 80] on div "Overview" at bounding box center [43, 81] width 48 height 25
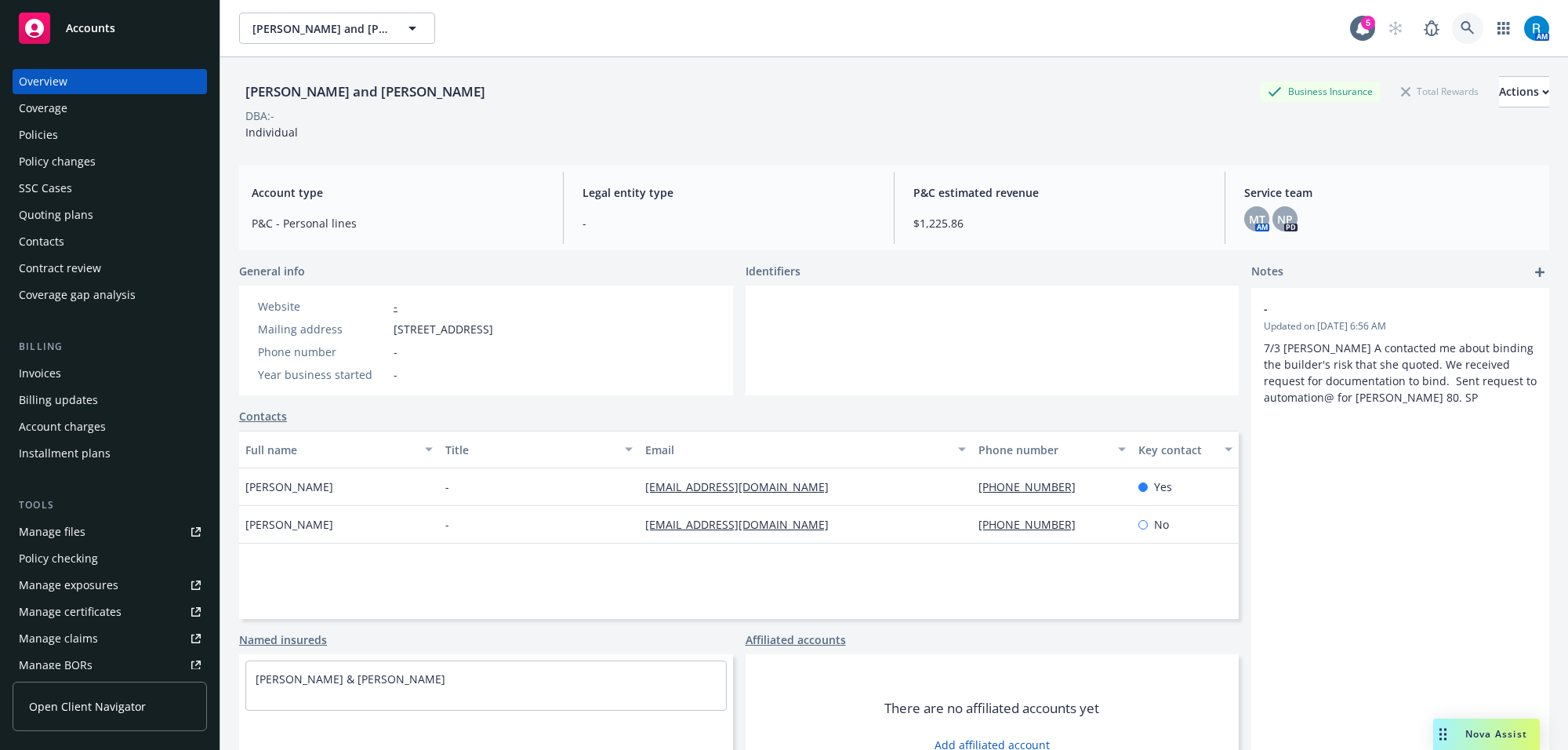
click at [1461, 34] on icon at bounding box center [1468, 29] width 14 height 14
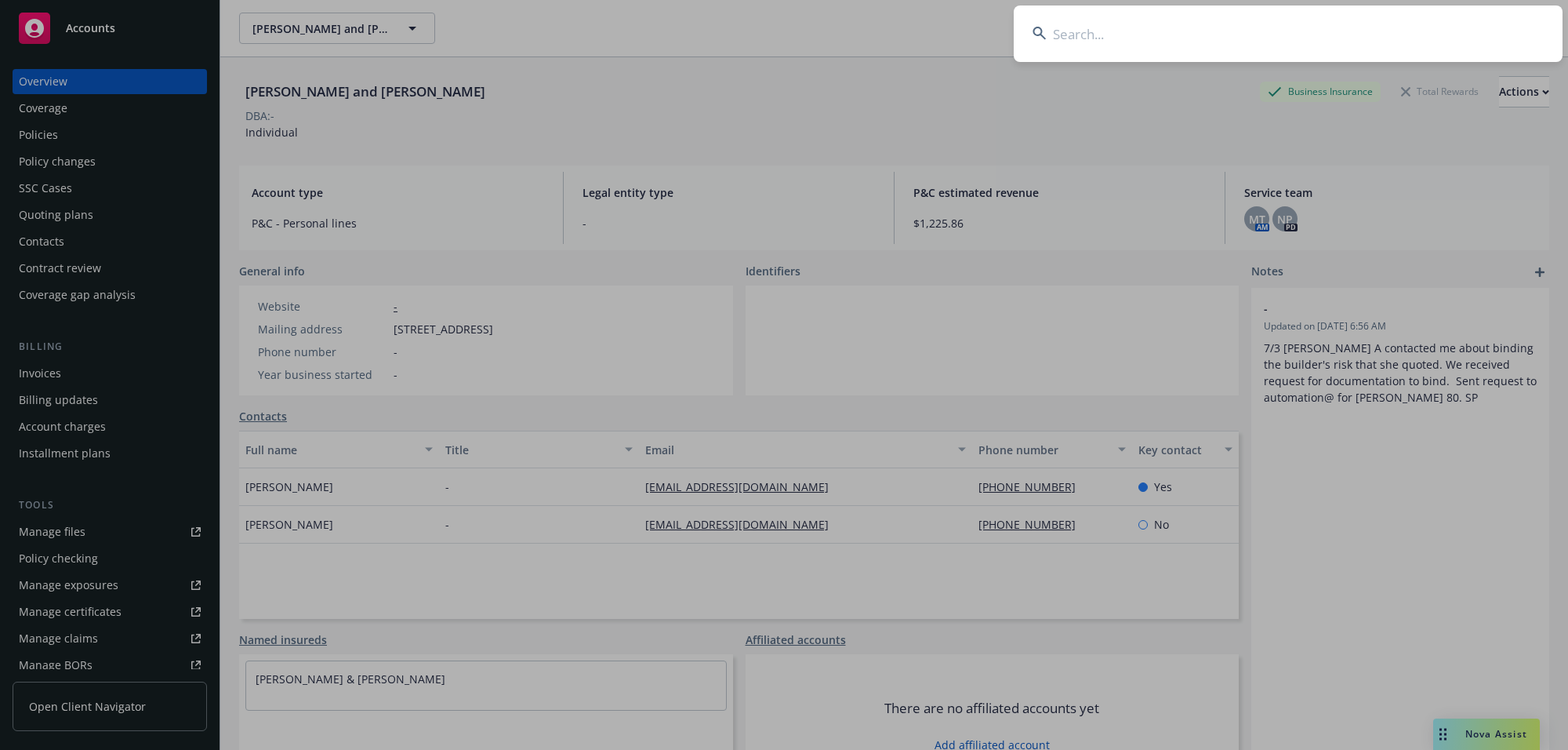
type input "[PERSON_NAME] and [PERSON_NAME]"
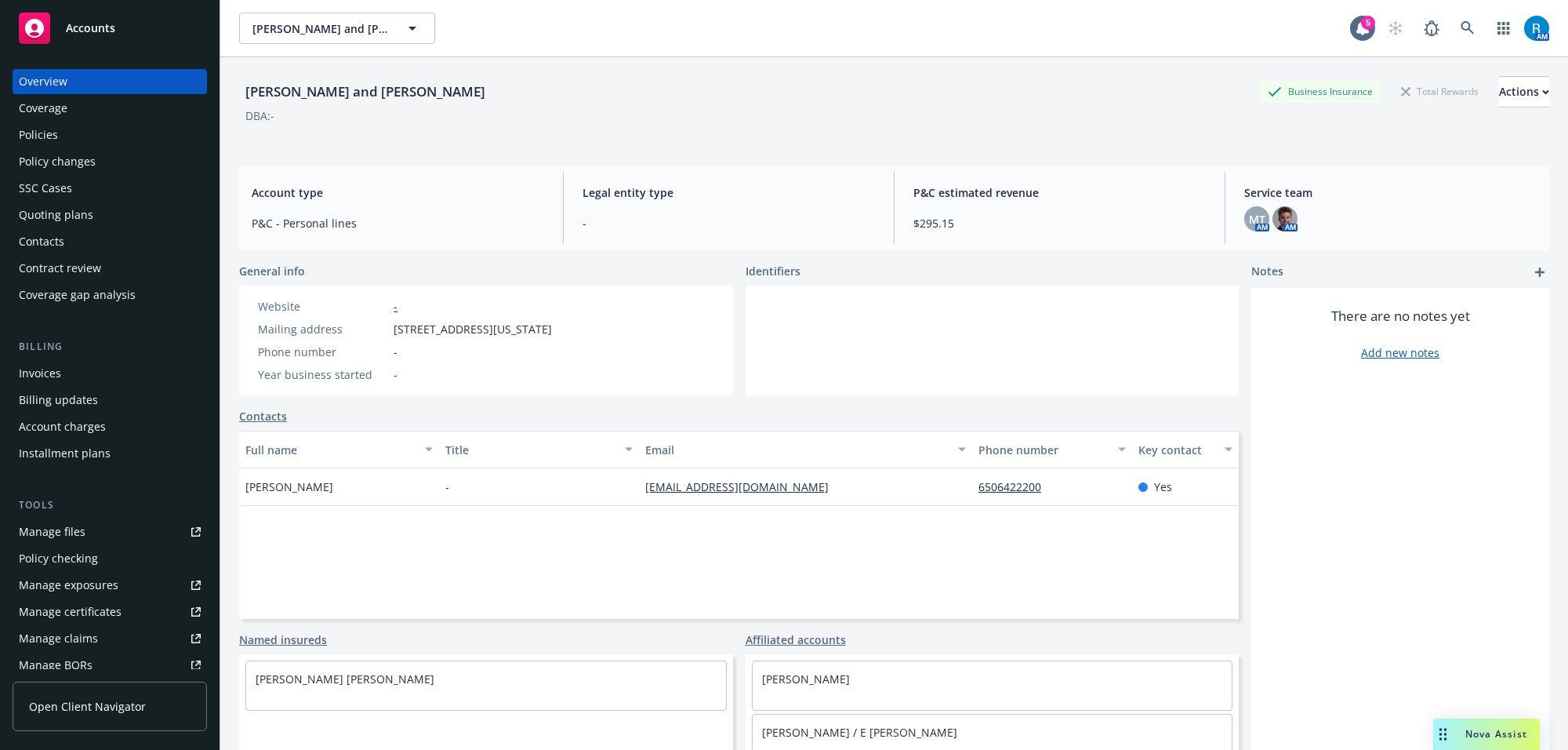
click at [228, 221] on div "[PERSON_NAME] and [PERSON_NAME] Business Insurance Total Rewards Actions DBA: -…" at bounding box center [894, 432] width 1348 height 750
drag, startPoint x: 633, startPoint y: 482, endPoint x: 633, endPoint y: 459, distance: 23.0
click at [639, 480] on div "[EMAIL_ADDRESS][DOMAIN_NAME]" at bounding box center [805, 487] width 333 height 38
click at [373, 338] on div "Website - Mailing address [STREET_ADDRESS][US_STATE] Phone number - Year busine…" at bounding box center [404, 340] width 306 height 85
drag, startPoint x: 388, startPoint y: 326, endPoint x: 641, endPoint y: 332, distance: 253.1
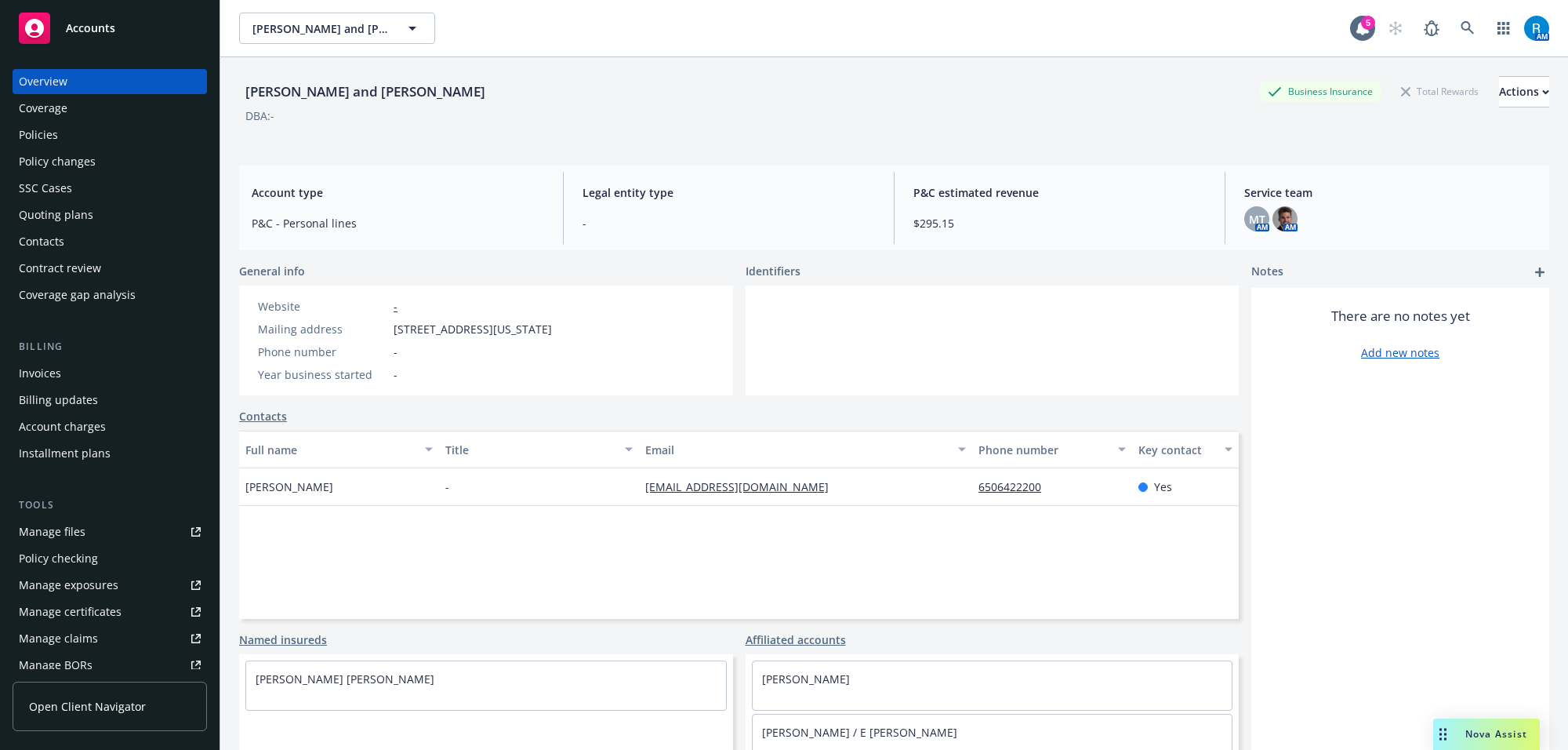
click at [611, 327] on div "Website - Mailing address [STREET_ADDRESS][US_STATE] Phone number - Year busine…" at bounding box center [485, 340] width 494 height 110
copy div "[STREET_ADDRESS][US_STATE]"
click at [77, 142] on div "Policies" at bounding box center [110, 135] width 182 height 25
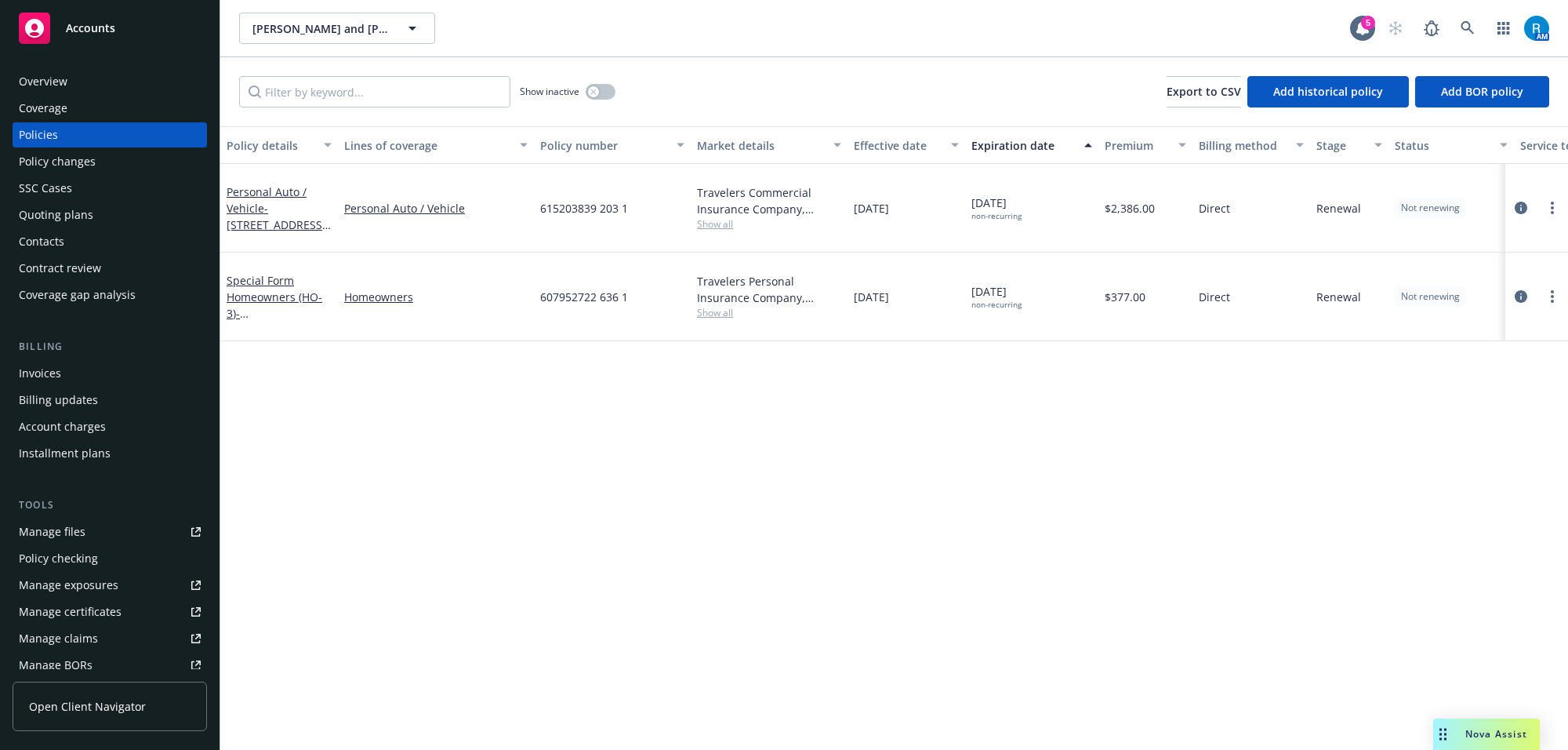
click at [586, 200] on span "615203839 203 1" at bounding box center [584, 208] width 87 height 16
click at [585, 200] on span "615203839 203 1" at bounding box center [584, 208] width 87 height 16
click at [585, 200] on span "615203839 203 1" at bounding box center [584, 208] width 87 height 16
click at [94, 80] on div "Overview" at bounding box center [110, 81] width 182 height 25
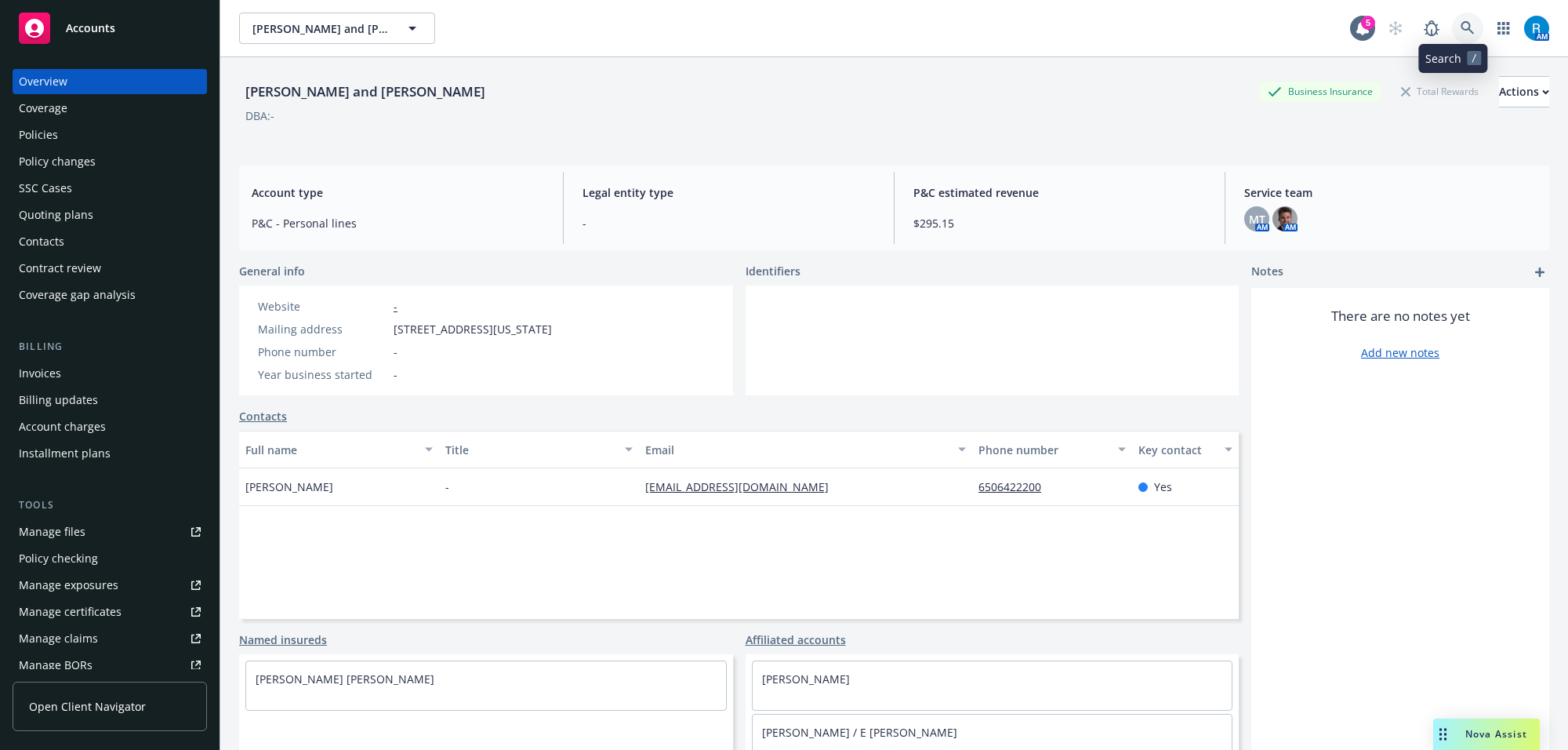
click at [1452, 33] on link at bounding box center [1467, 28] width 31 height 31
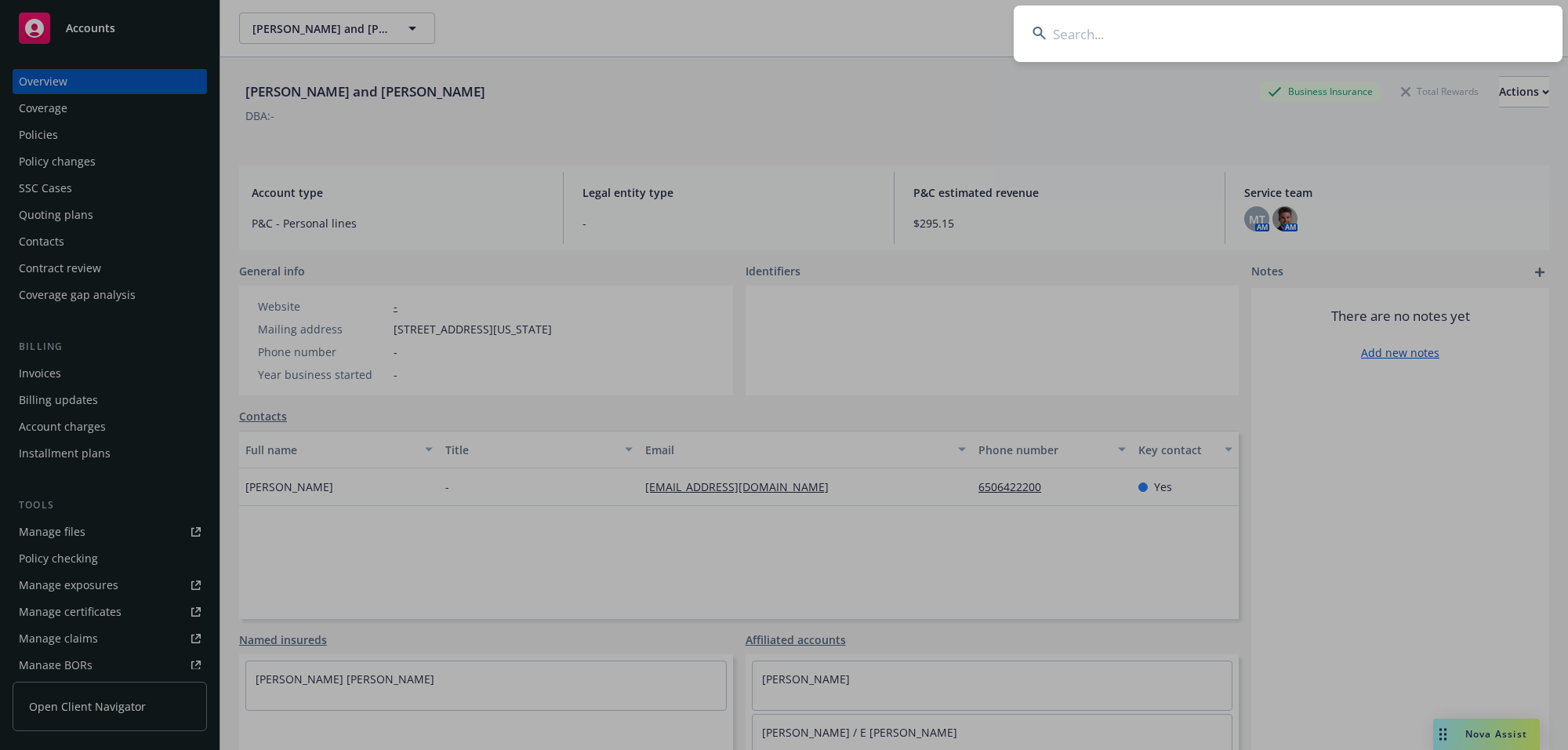
type input "[PERSON_NAME] & [PERSON_NAME]"
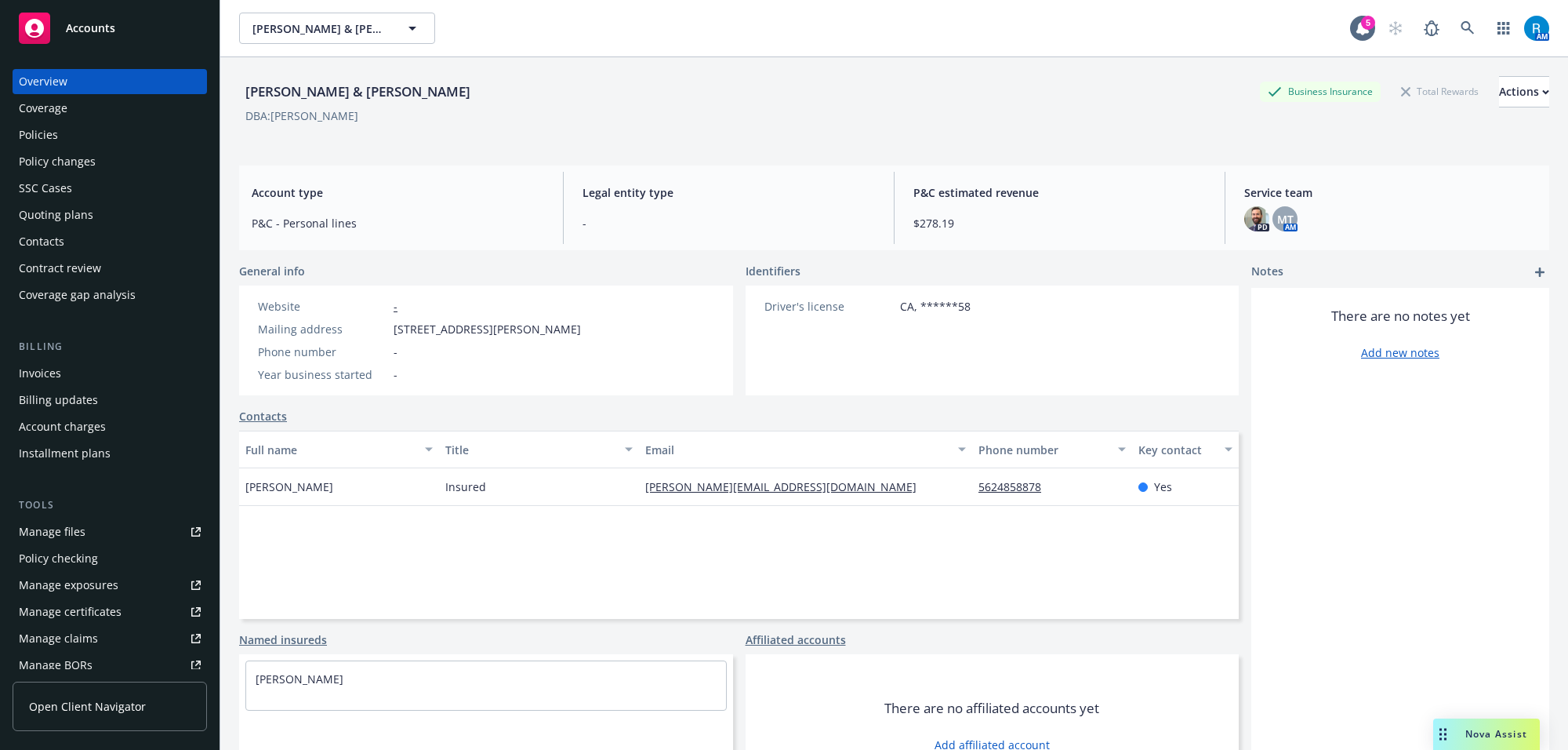
drag, startPoint x: 223, startPoint y: 358, endPoint x: 300, endPoint y: 402, distance: 88.7
click at [223, 358] on div "[PERSON_NAME] & [PERSON_NAME] Business Insurance Total Rewards Actions DBA: [PE…" at bounding box center [894, 432] width 1348 height 750
drag, startPoint x: 392, startPoint y: 331, endPoint x: 616, endPoint y: 333, distance: 224.0
click at [600, 333] on div "Website - Mailing address [STREET_ADDRESS][PERSON_NAME] Phone number - Year bus…" at bounding box center [419, 340] width 361 height 110
click at [95, 134] on div "Policies" at bounding box center [110, 135] width 182 height 25
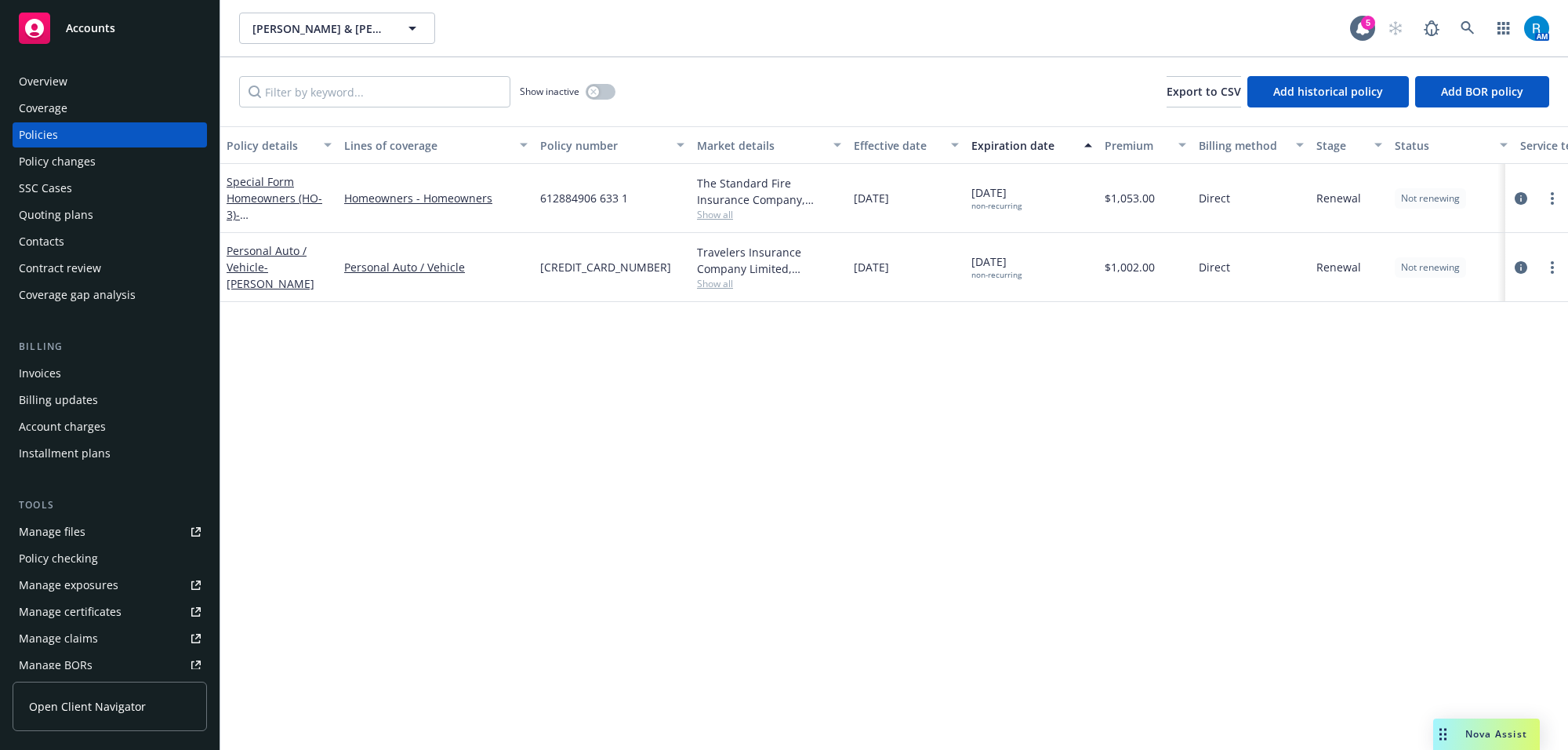
click at [568, 200] on span "612884906 633 1" at bounding box center [584, 198] width 87 height 16
click at [56, 74] on div "Overview" at bounding box center [43, 81] width 48 height 25
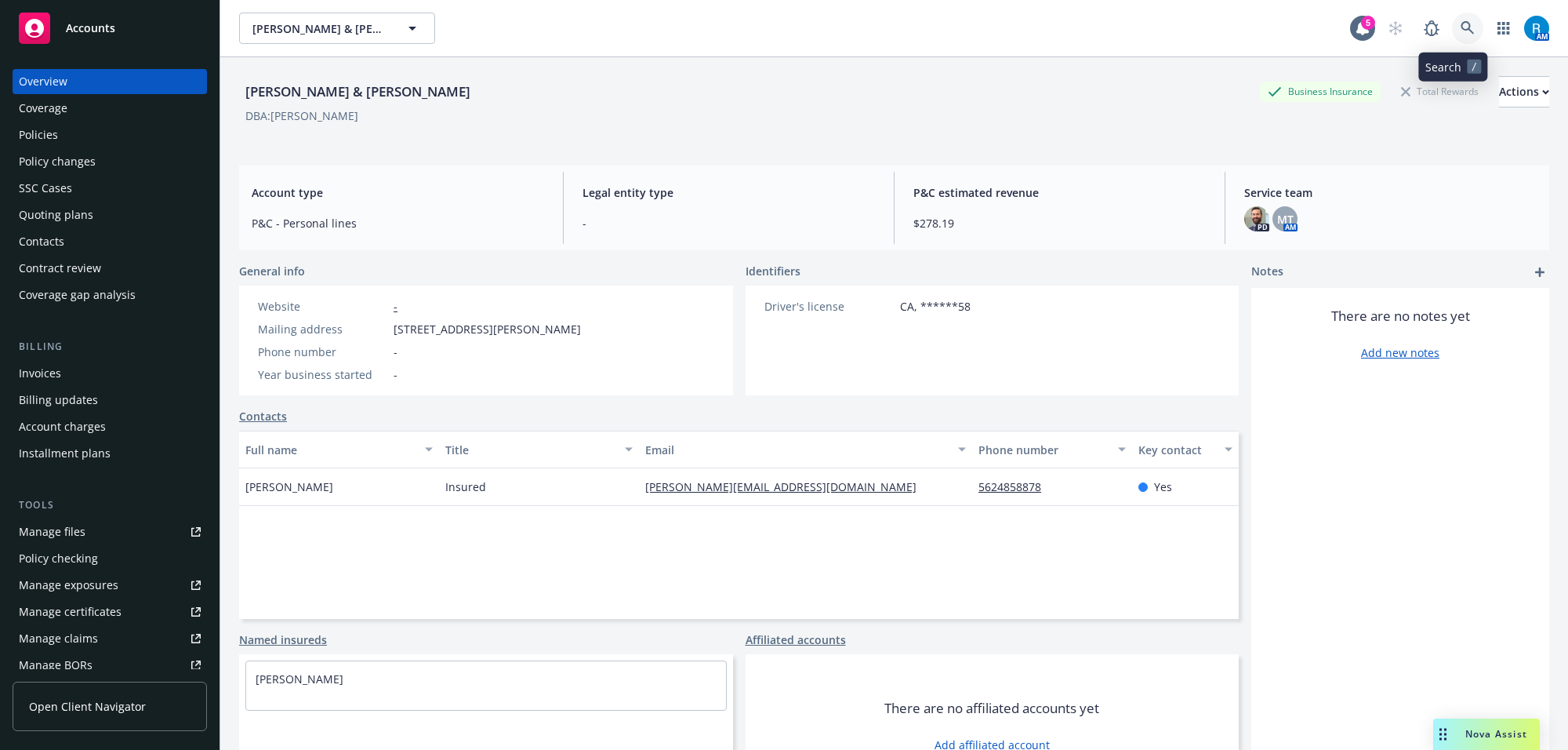
click at [1461, 29] on icon at bounding box center [1467, 28] width 13 height 13
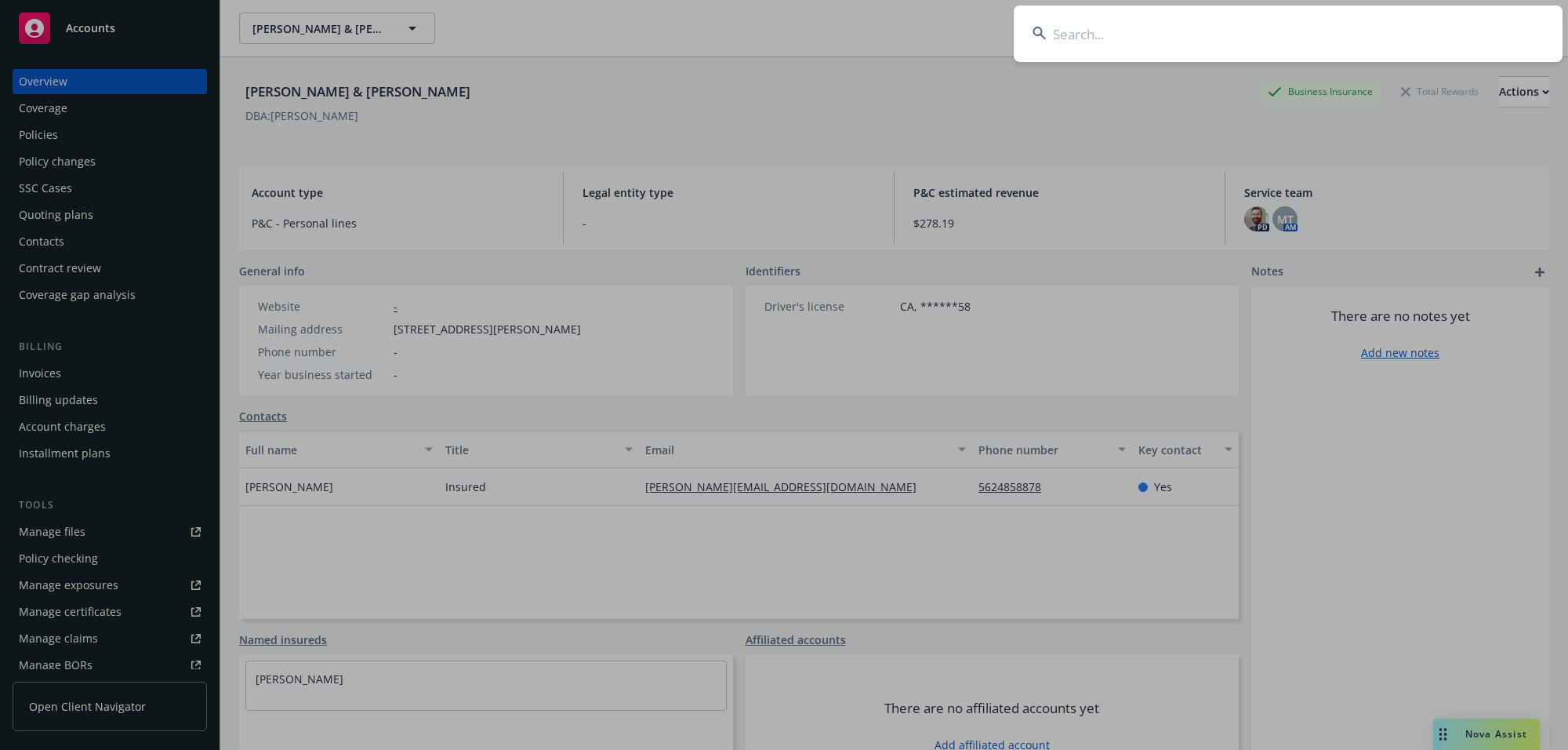
type input "[PERSON_NAME] V"
